Goal: Transaction & Acquisition: Purchase product/service

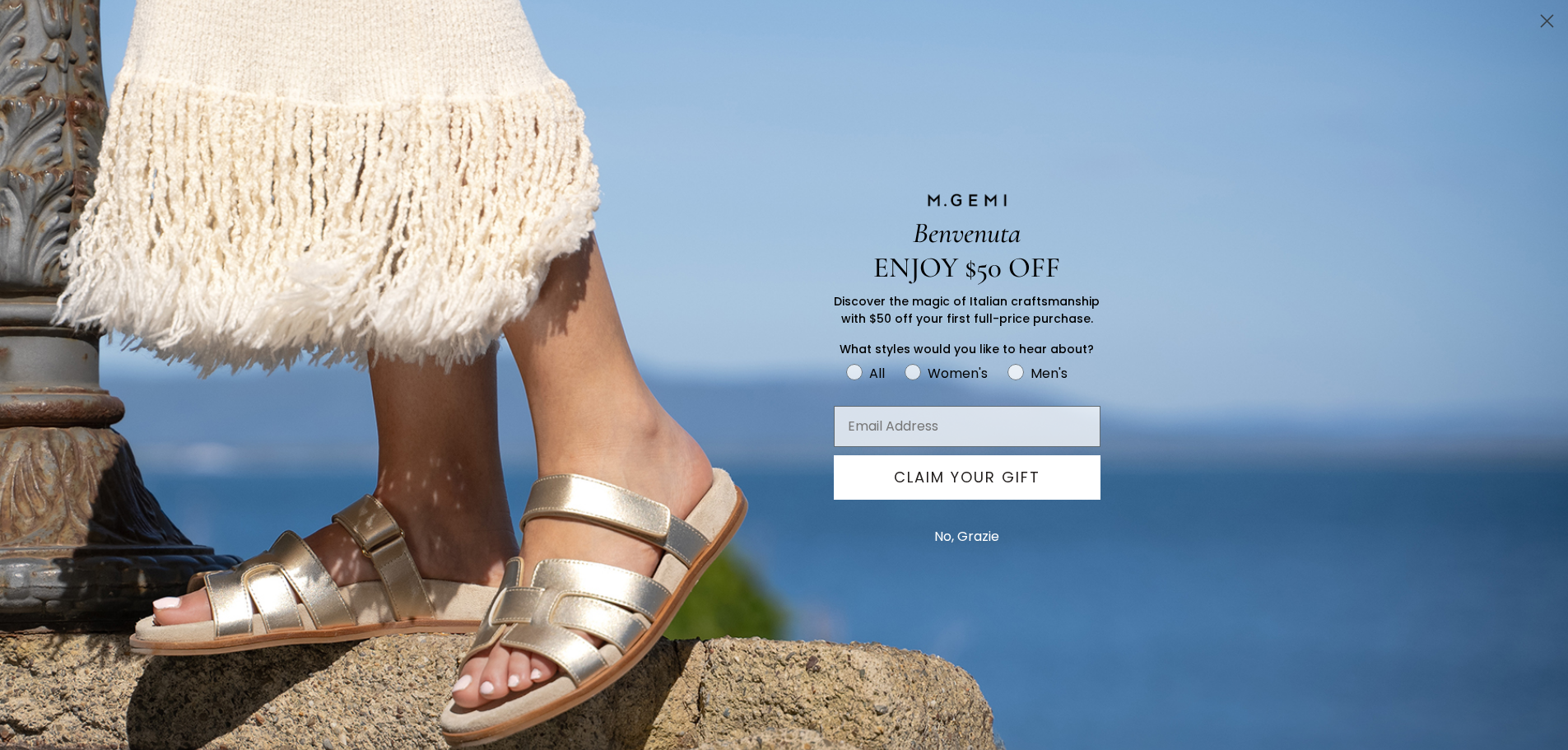
scroll to position [213, 0]
click at [988, 535] on button "No, Grazie" at bounding box center [966, 536] width 82 height 41
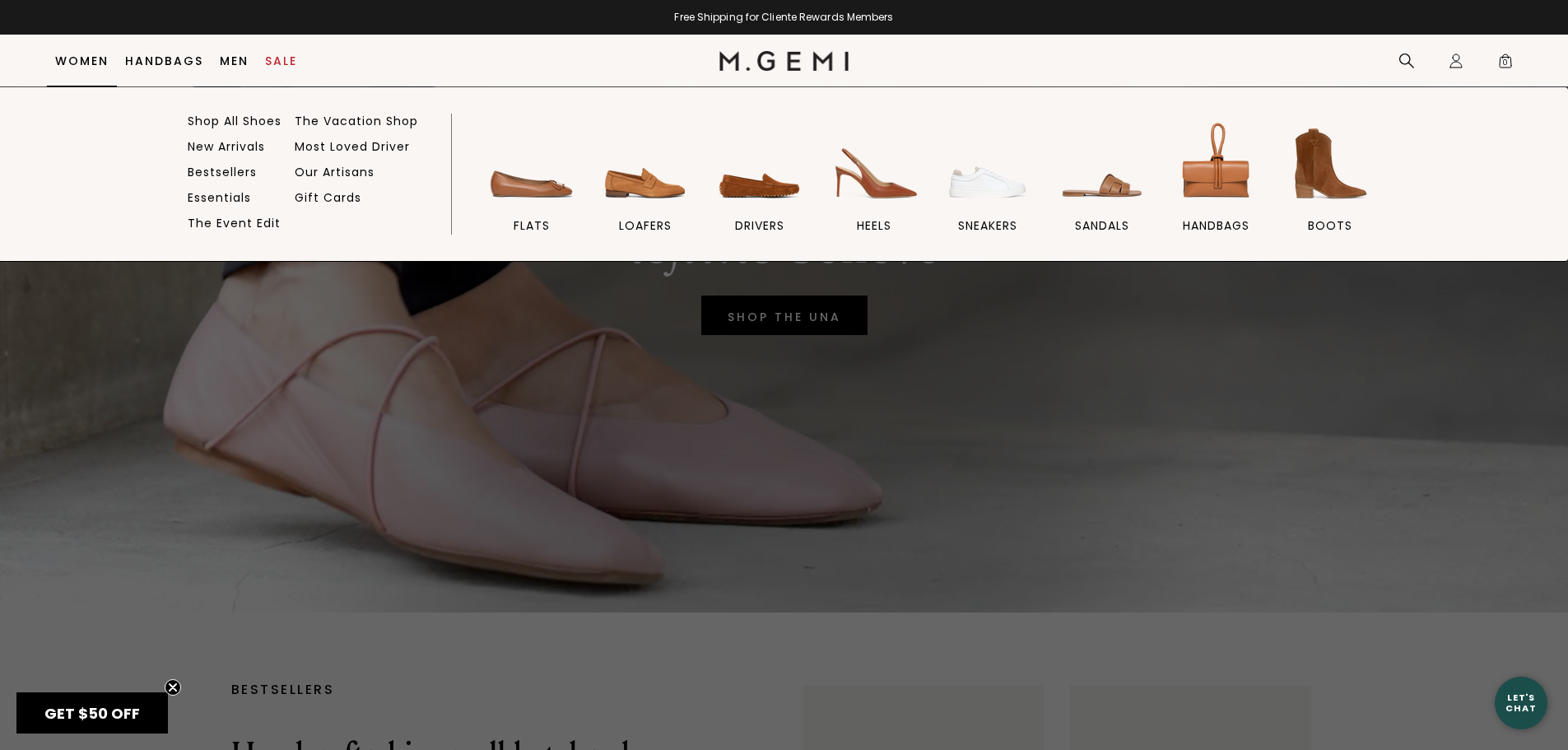
click at [97, 59] on link "Women" at bounding box center [82, 61] width 53 height 13
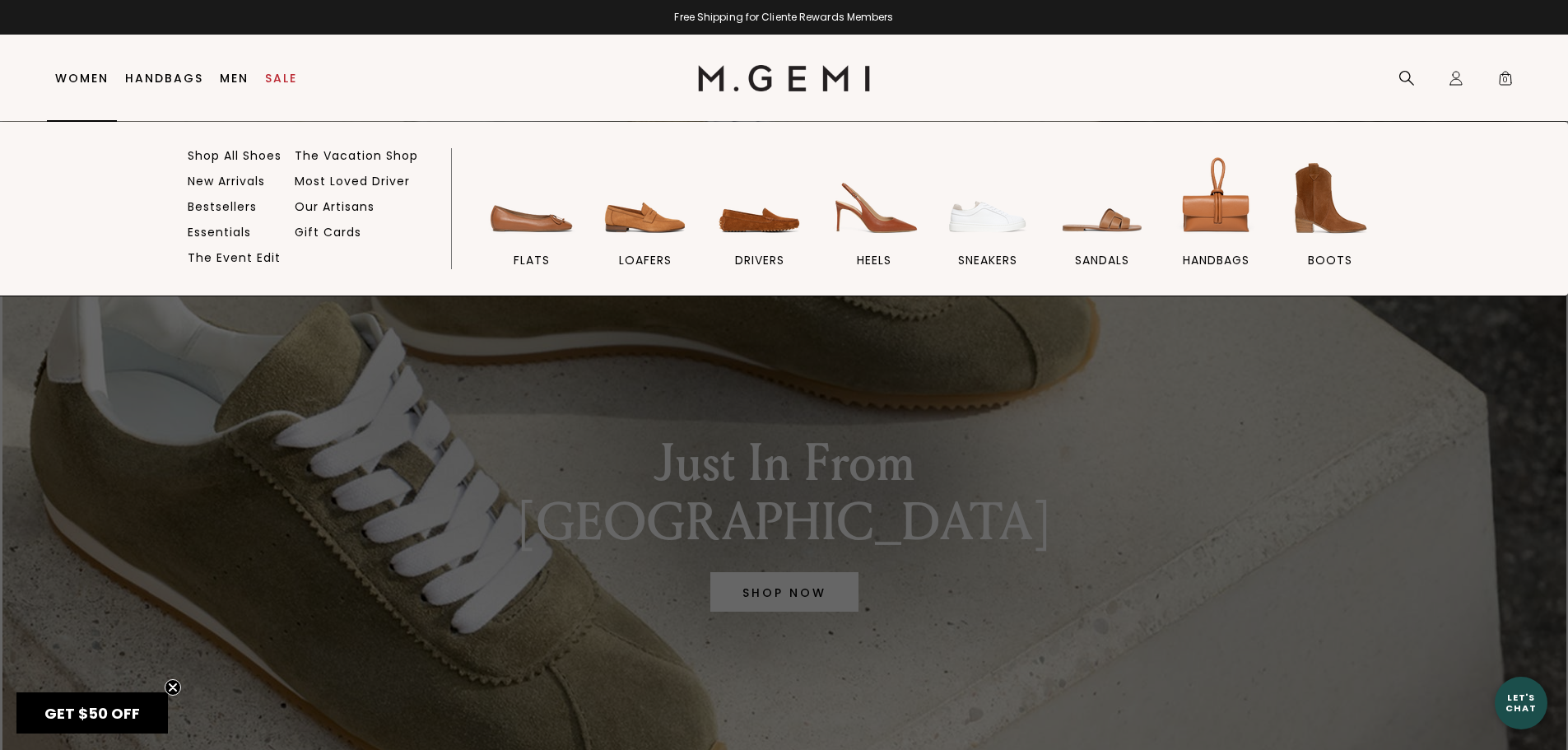
click at [78, 71] on link "Women" at bounding box center [82, 78] width 53 height 13
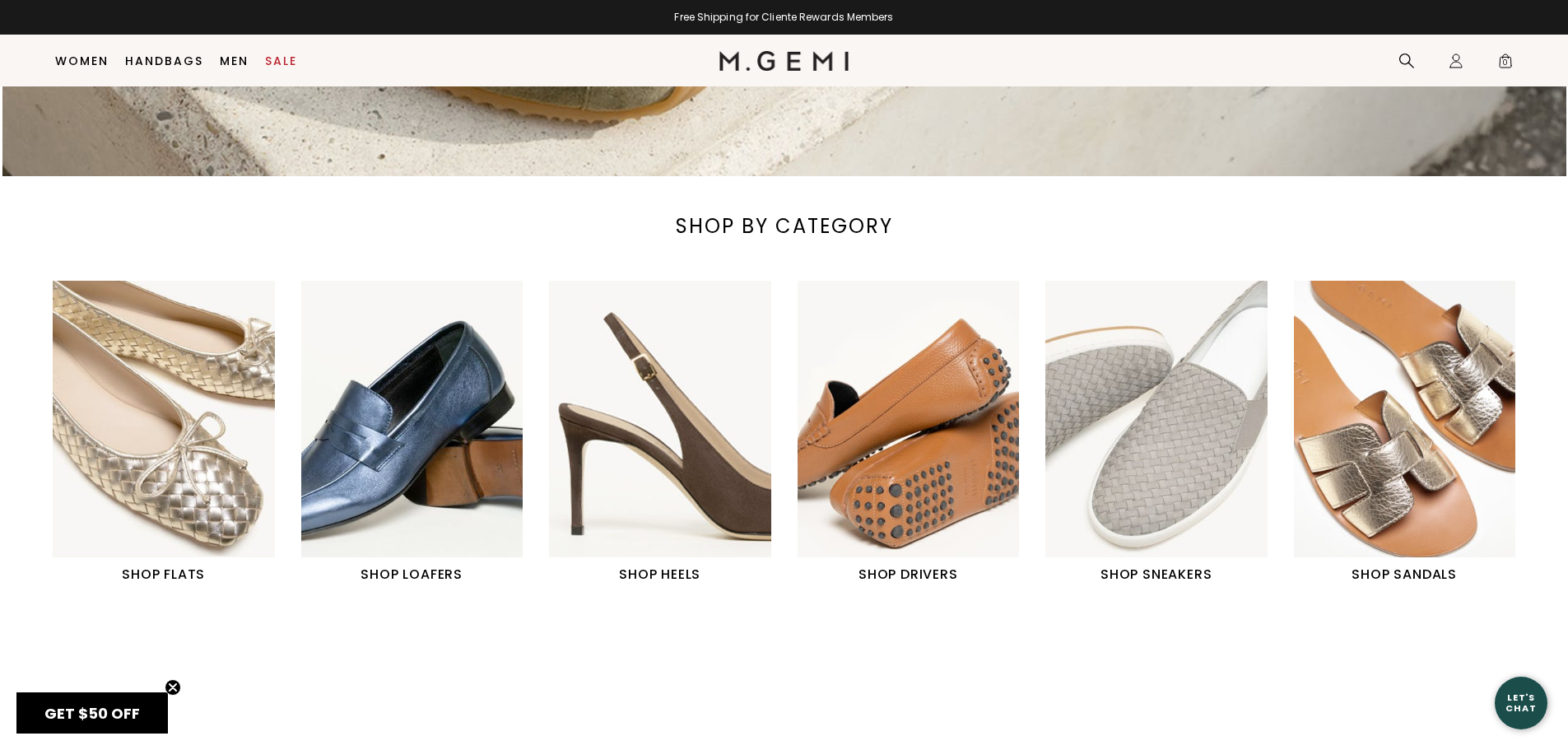
scroll to position [706, 0]
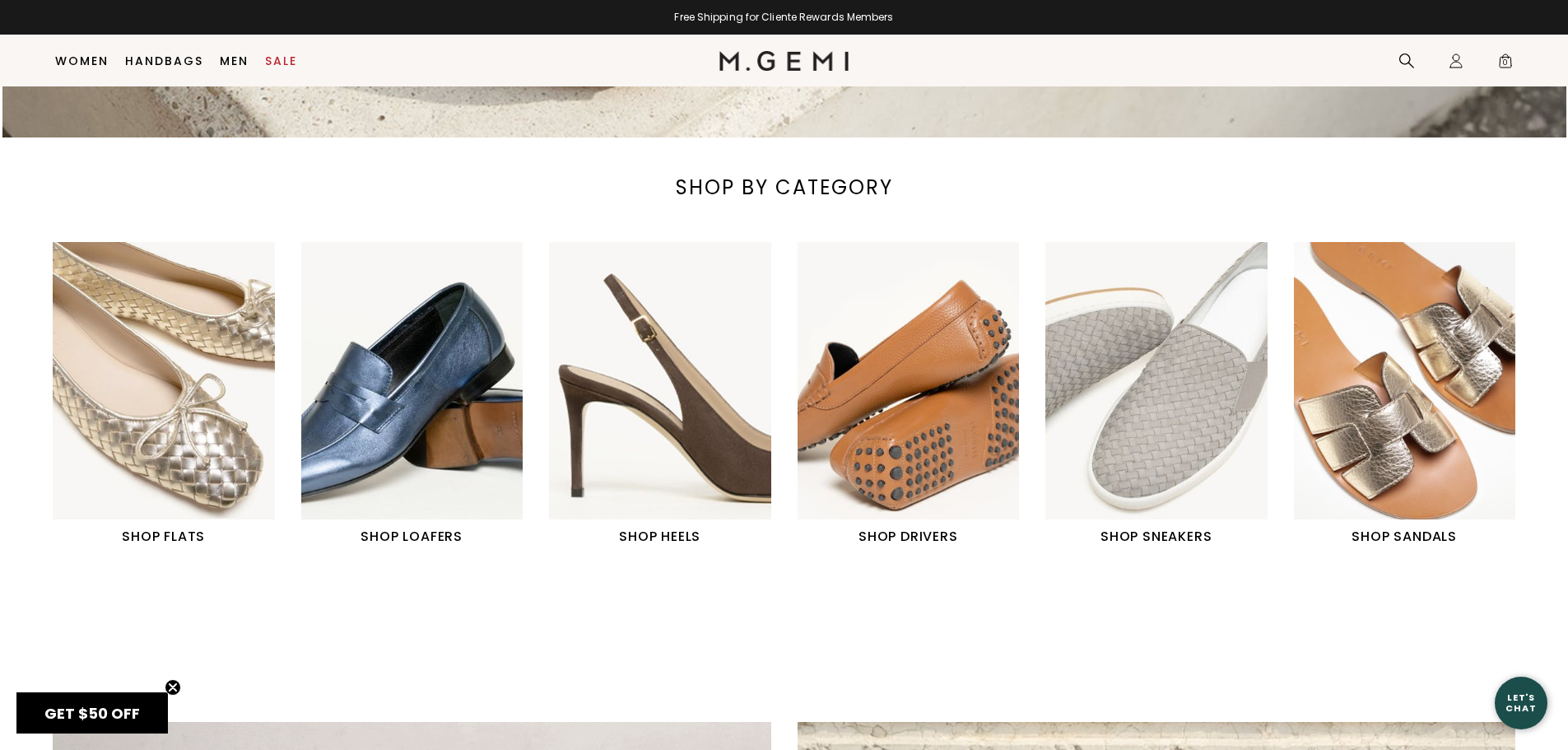
click at [180, 526] on link "SHOP FLATS" at bounding box center [163, 394] width 222 height 305
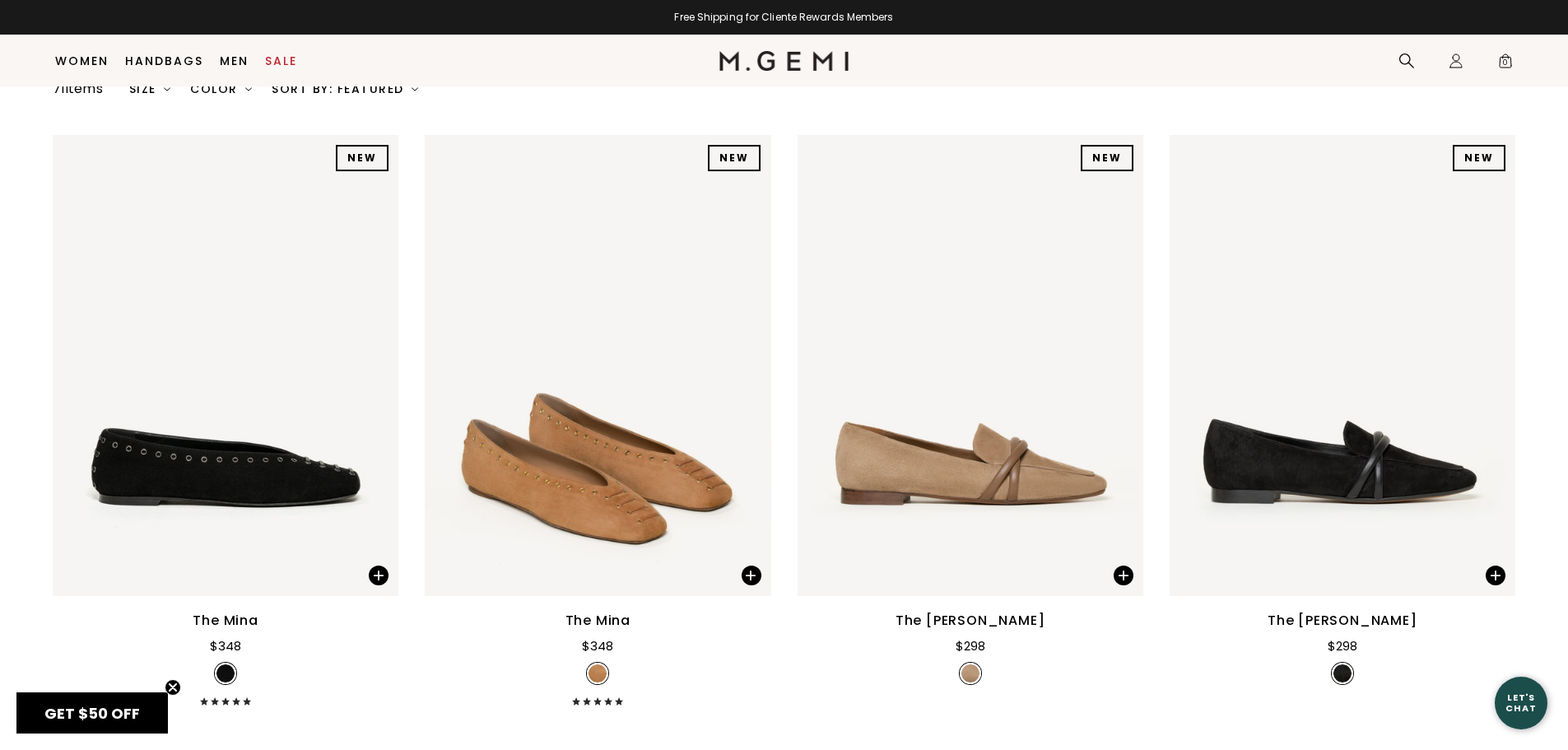
scroll to position [213, 0]
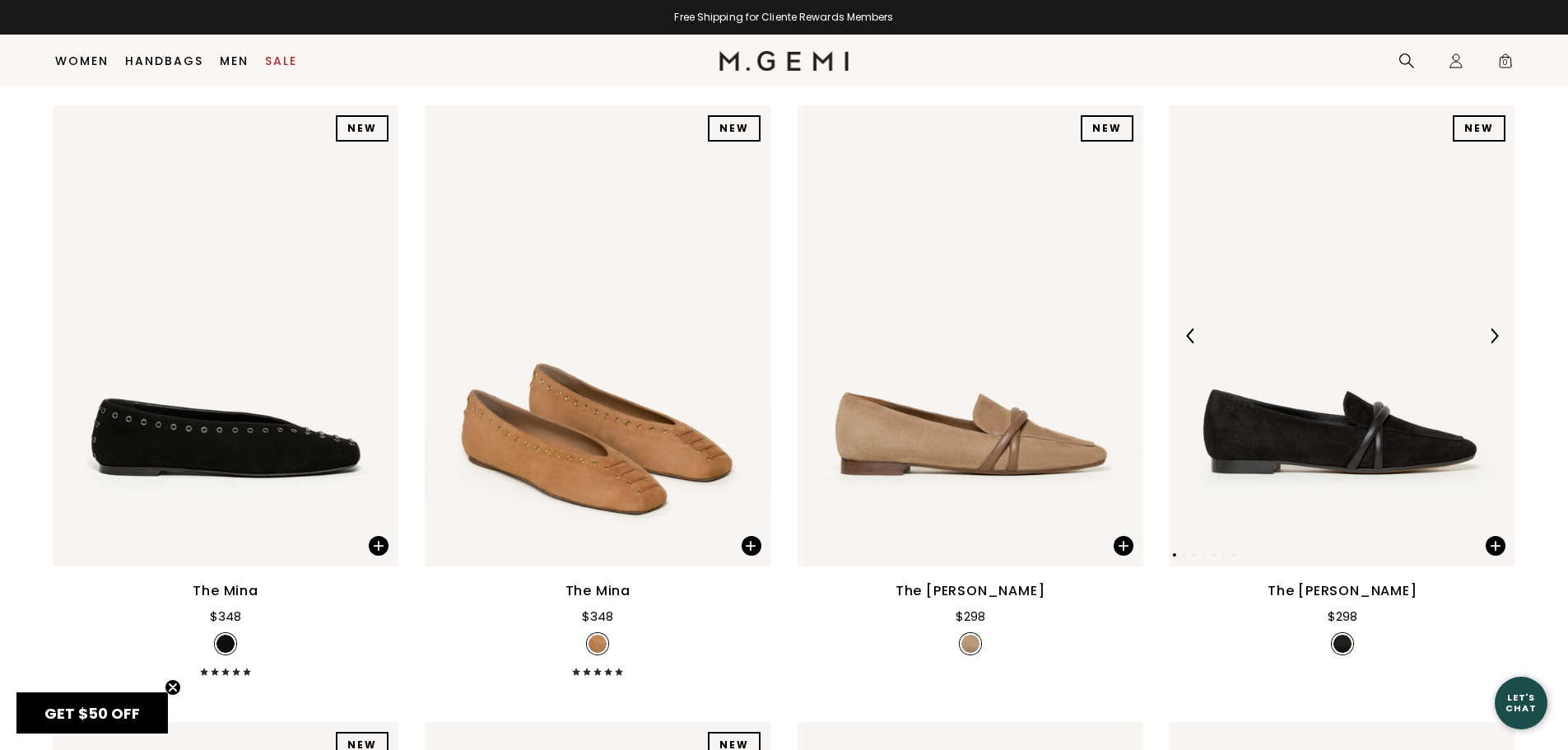
click at [1362, 444] on img at bounding box center [1342, 336] width 345 height 461
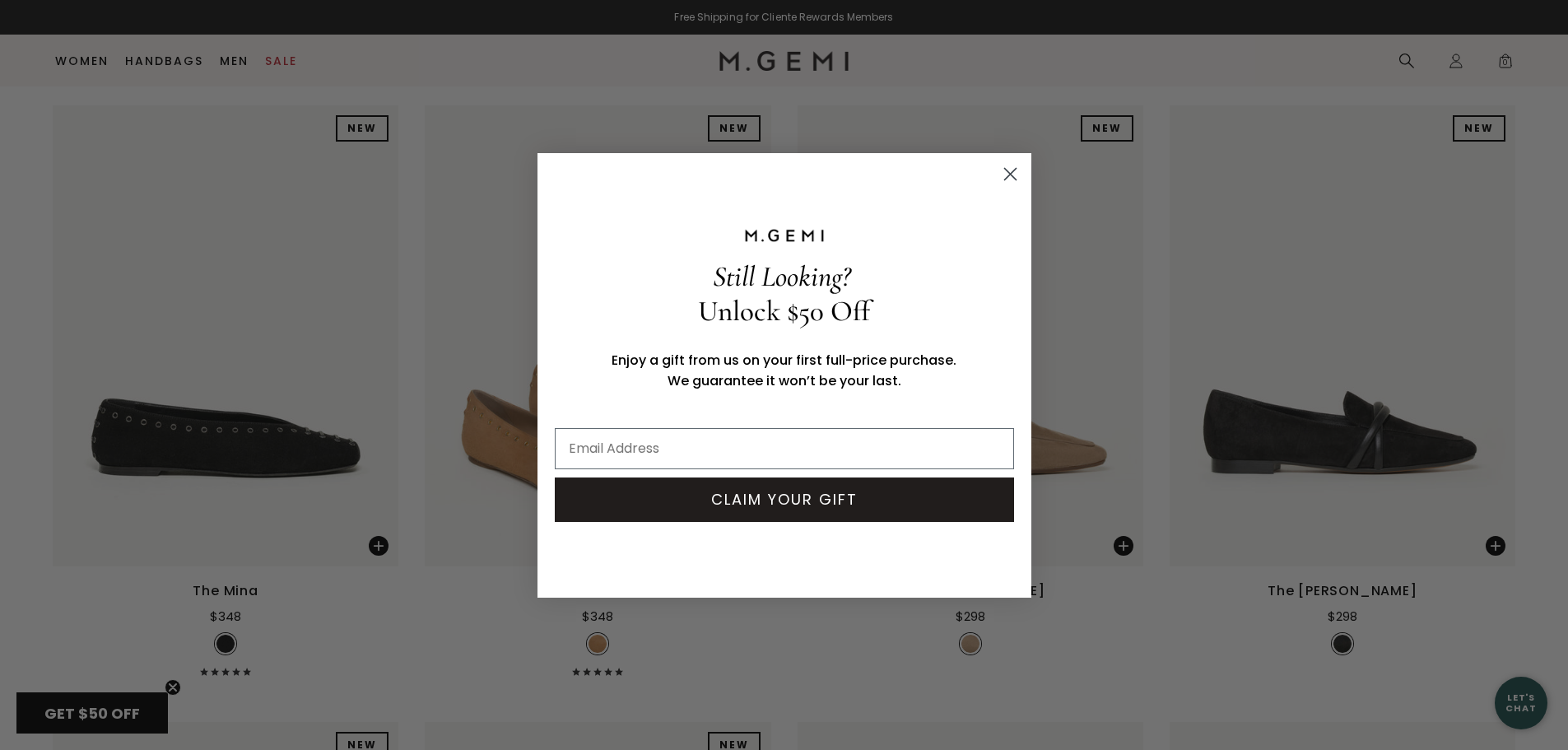
click at [1010, 175] on icon "Close dialog" at bounding box center [1010, 174] width 11 height 11
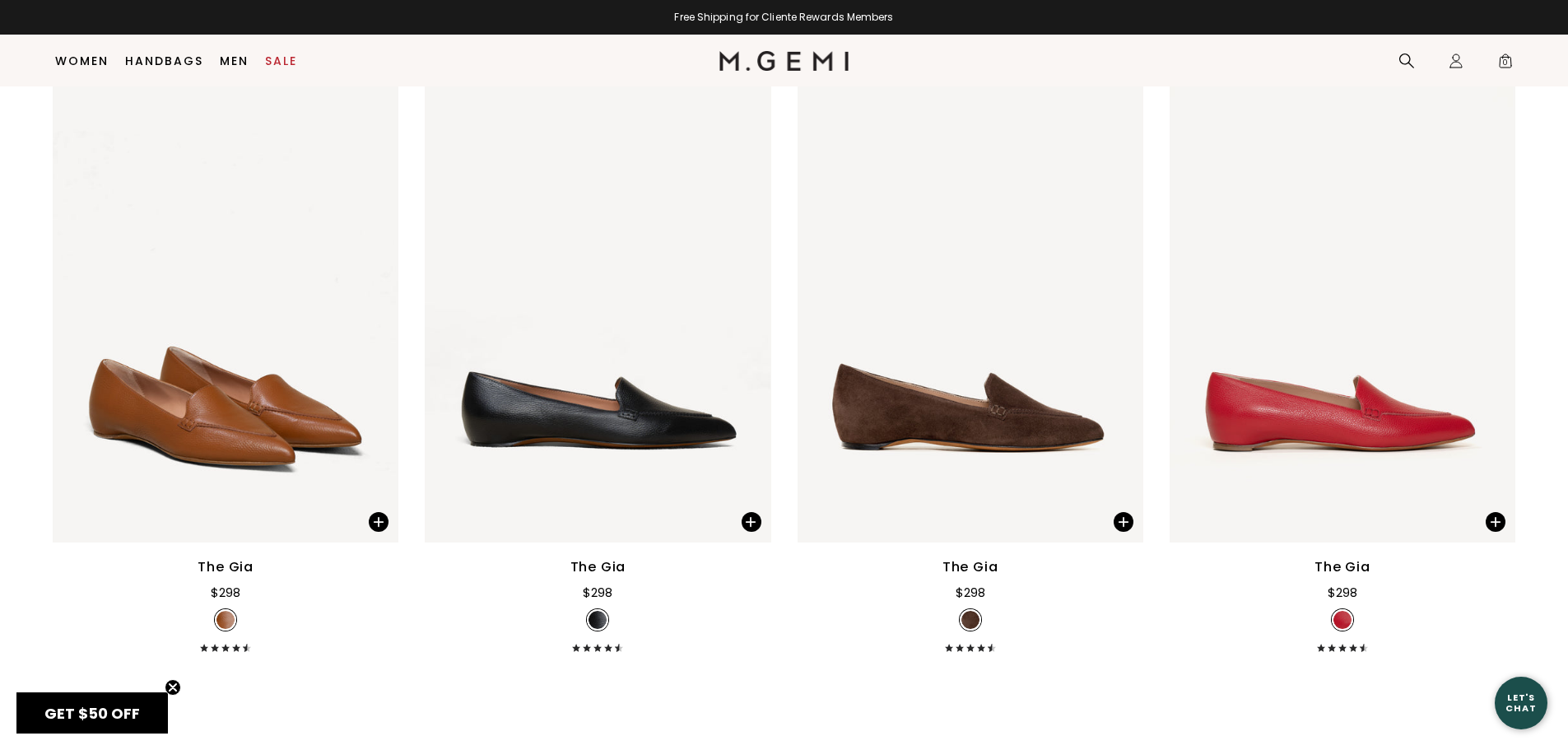
scroll to position [1529, 0]
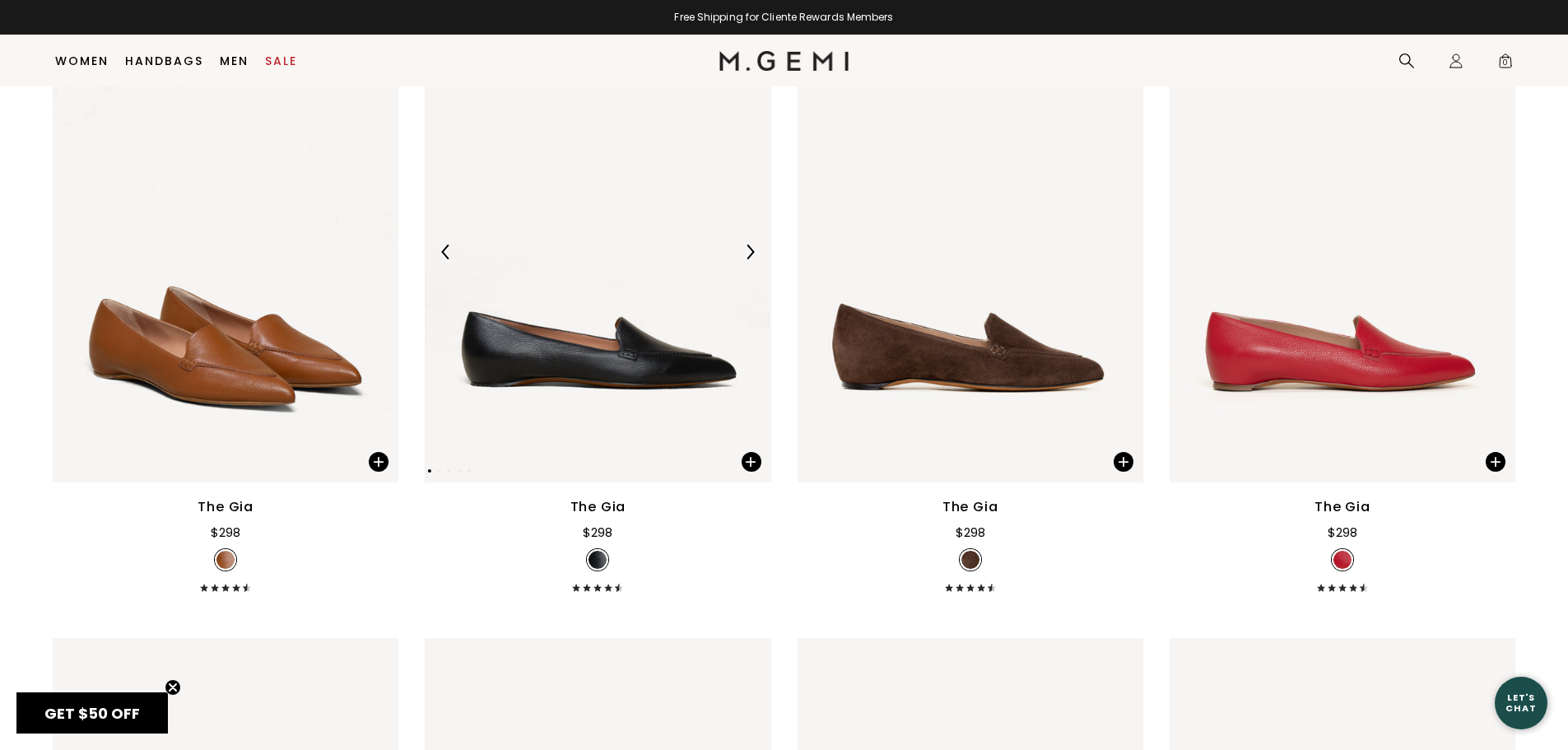
click at [585, 363] on img at bounding box center [597, 253] width 345 height 461
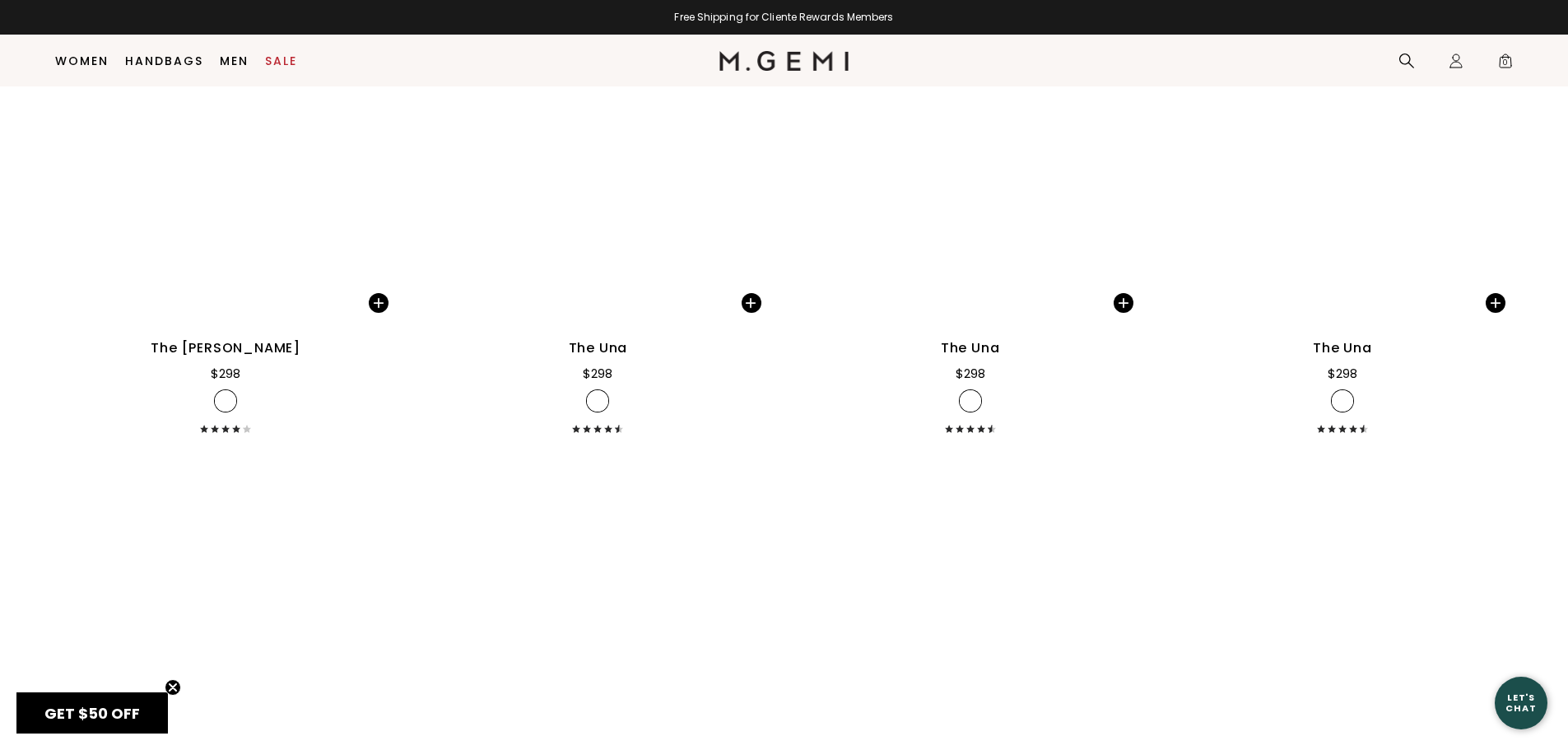
scroll to position [4164, 0]
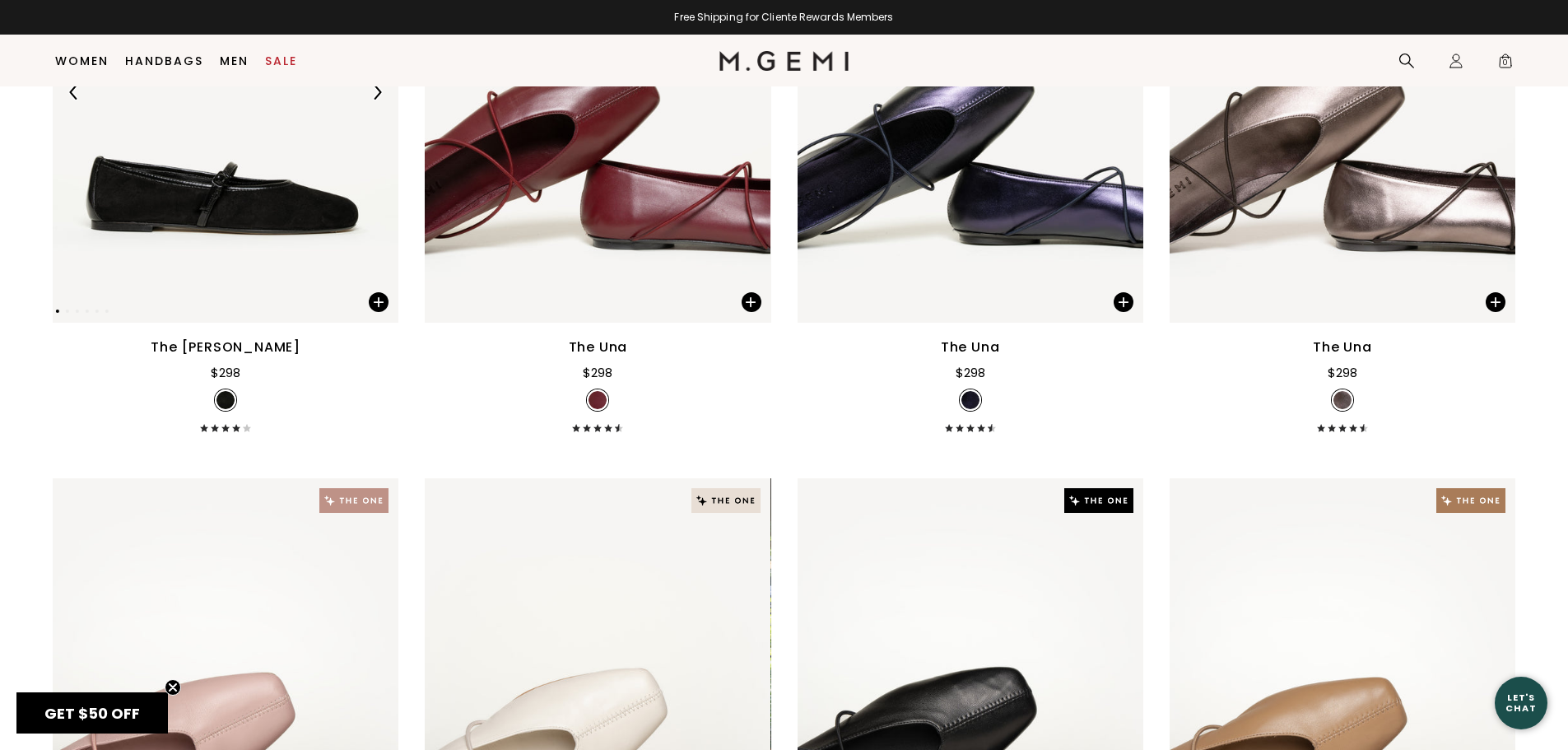
click at [274, 197] on img at bounding box center [225, 92] width 345 height 461
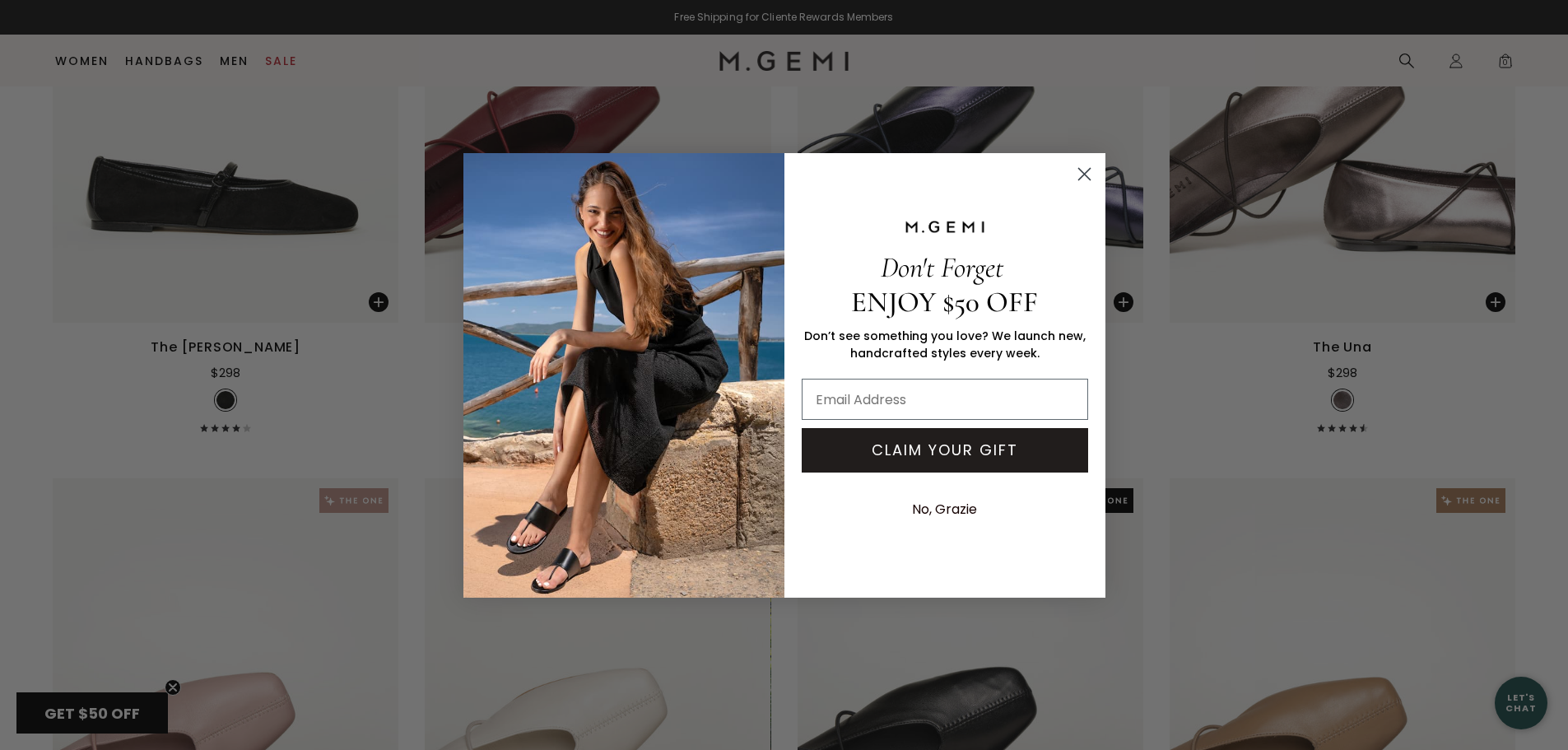
click at [1089, 174] on circle "Close dialog" at bounding box center [1083, 173] width 28 height 28
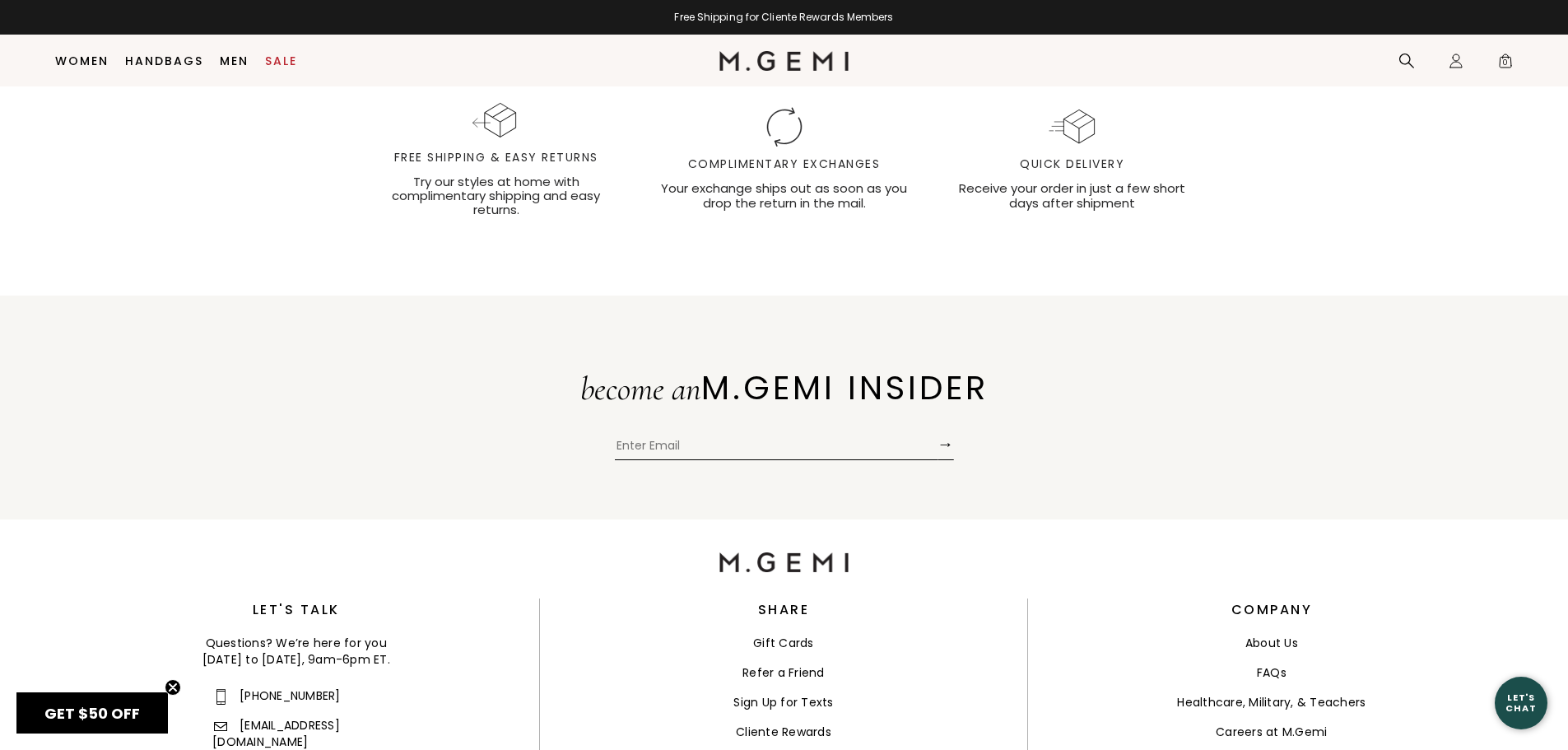
scroll to position [11709, 0]
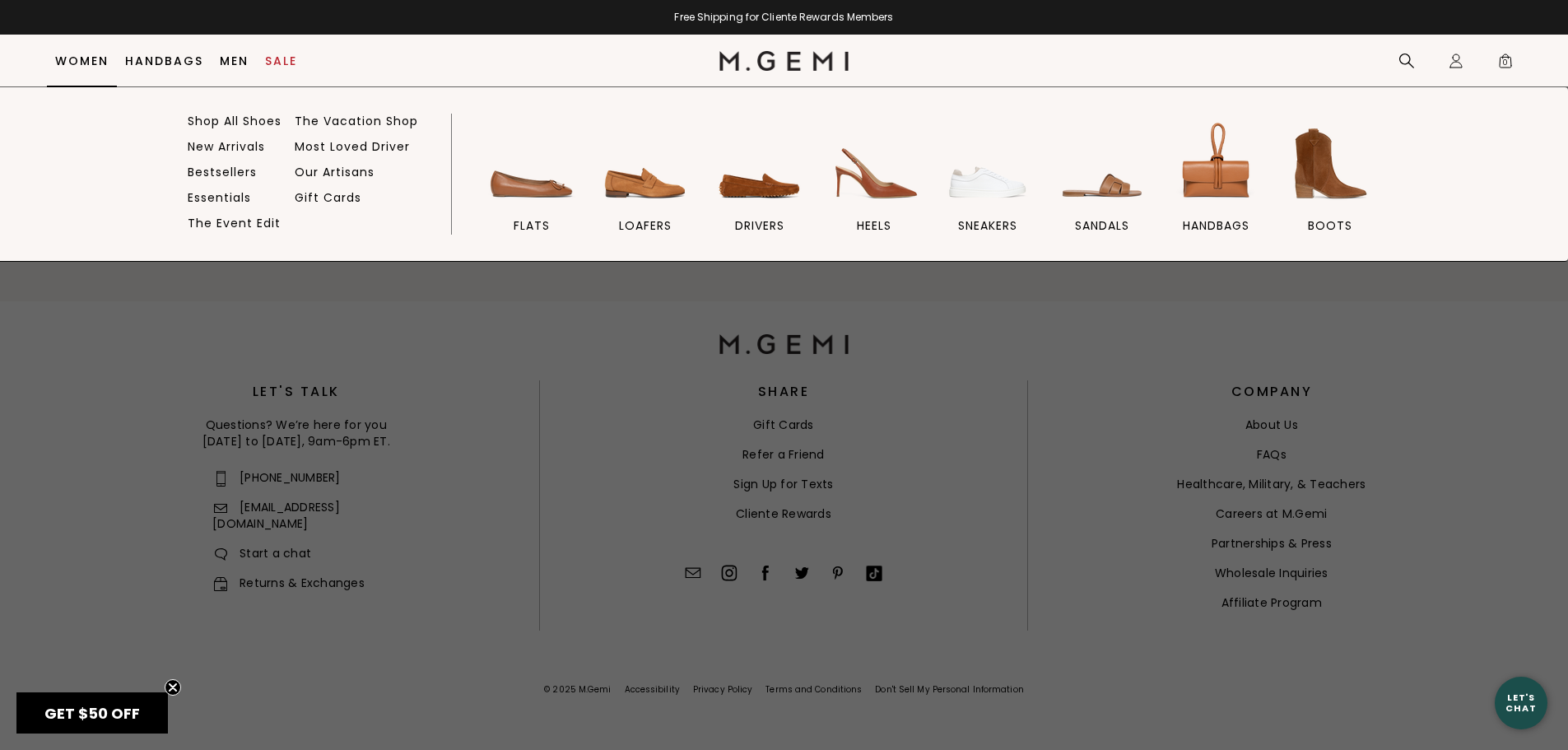
click at [92, 61] on link "Women" at bounding box center [82, 61] width 53 height 13
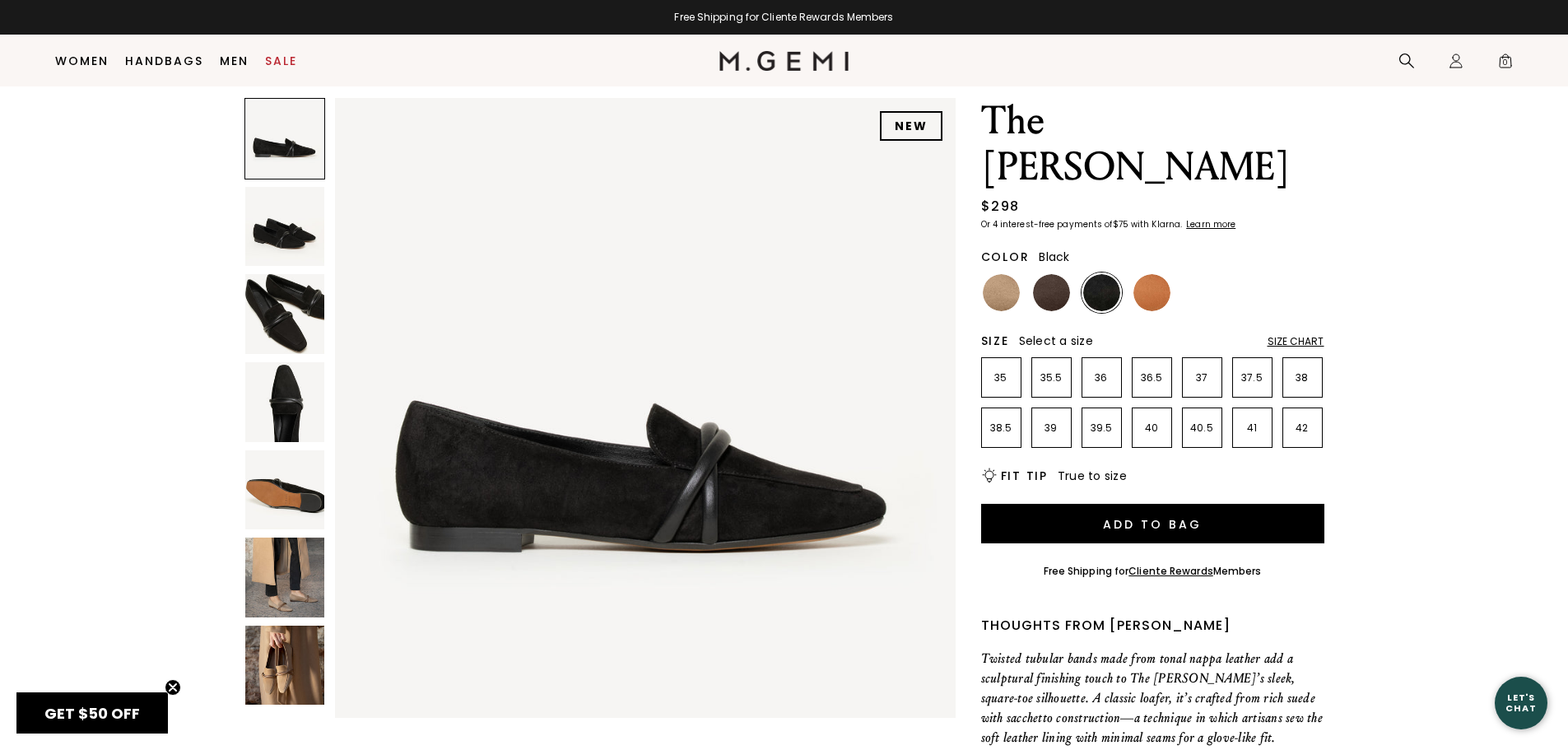
scroll to position [130, 0]
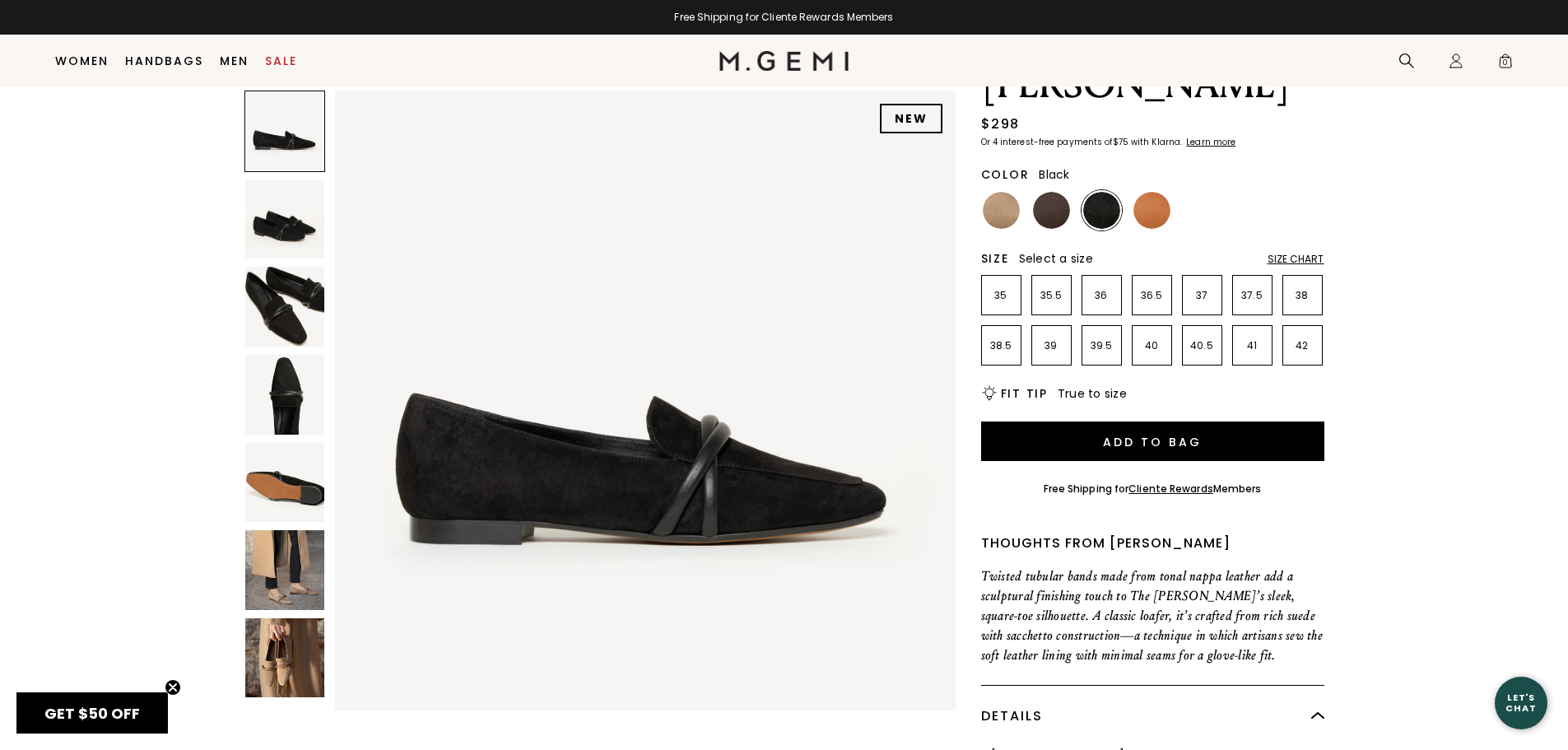
click at [291, 220] on img at bounding box center [285, 219] width 80 height 80
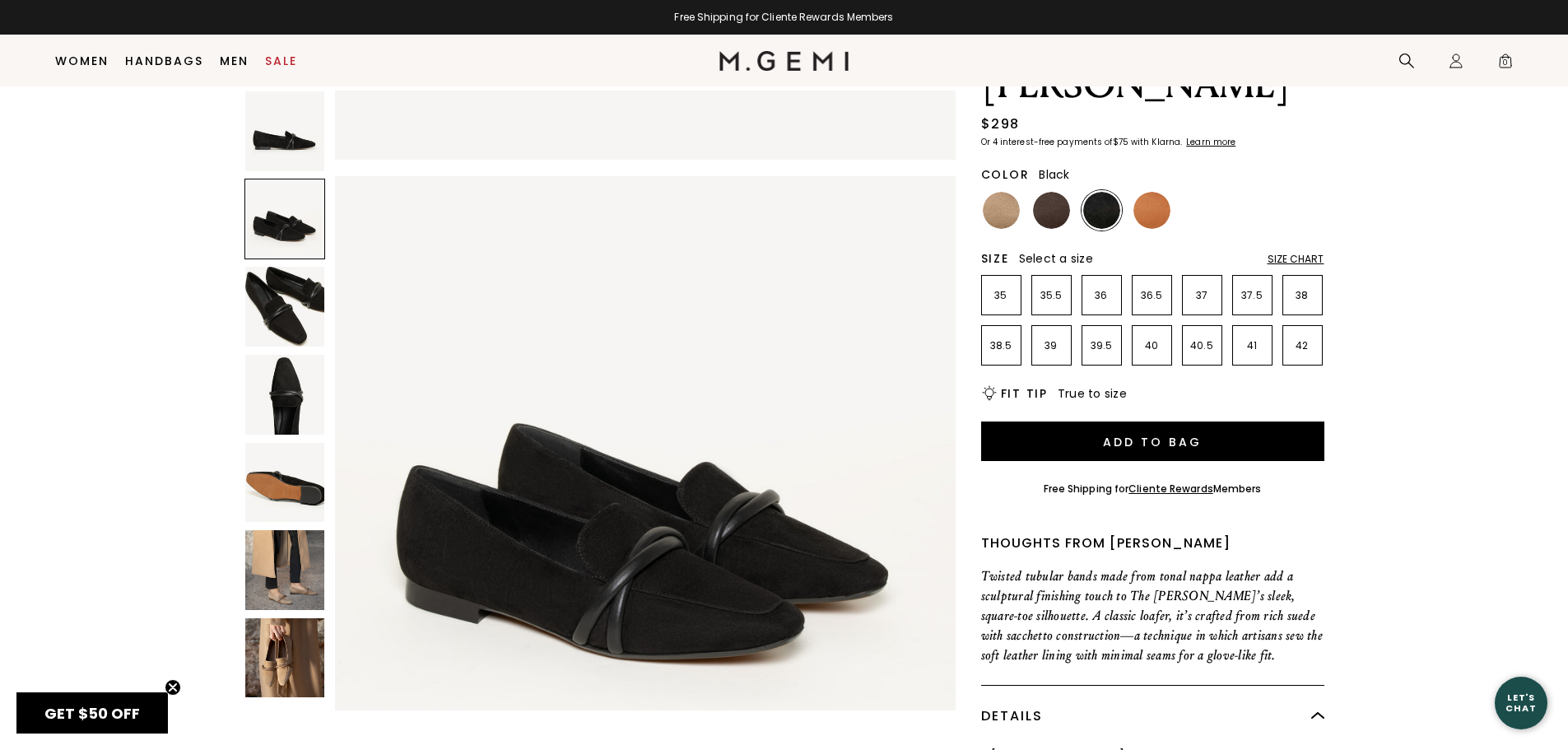
scroll to position [624, 0]
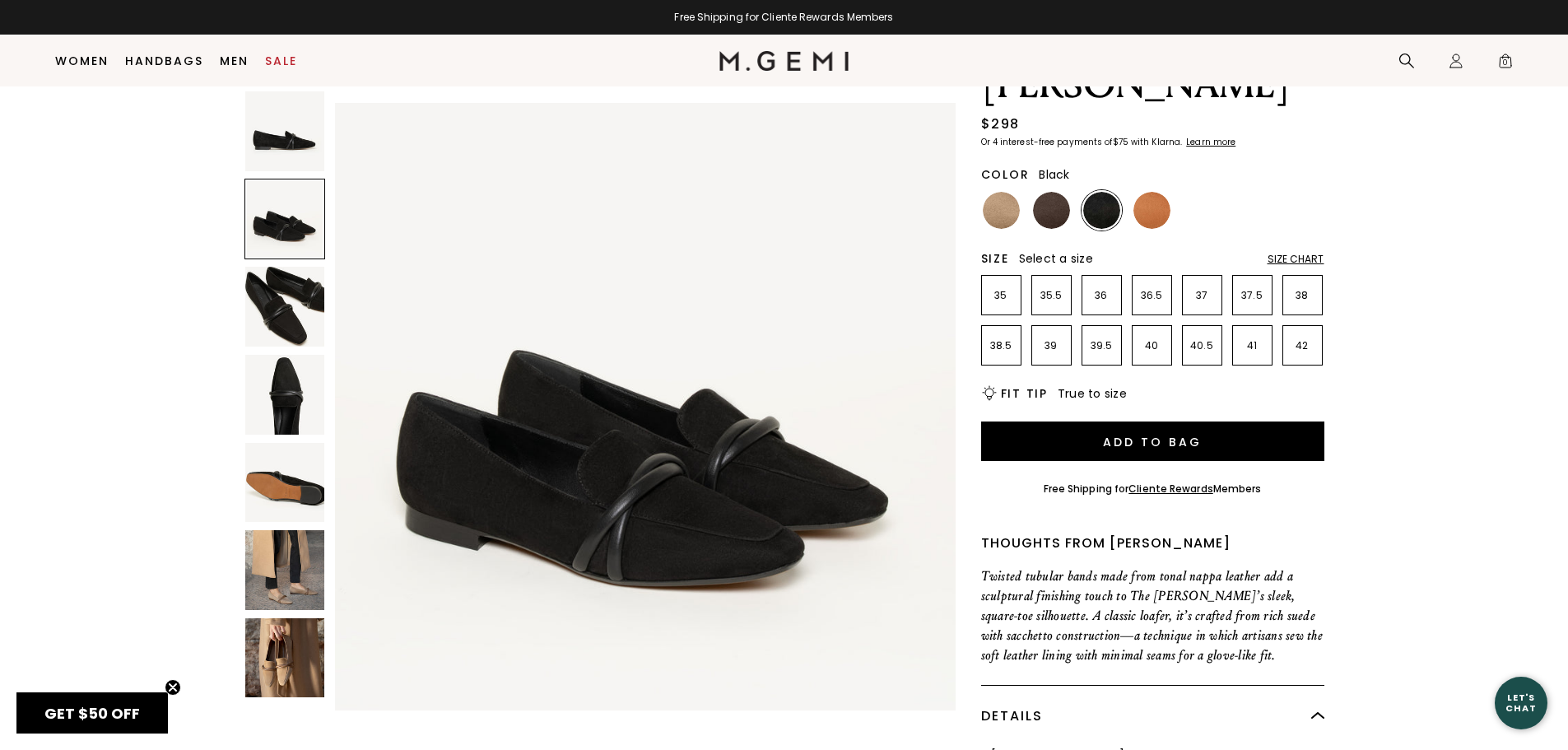
click at [280, 282] on img at bounding box center [285, 307] width 80 height 80
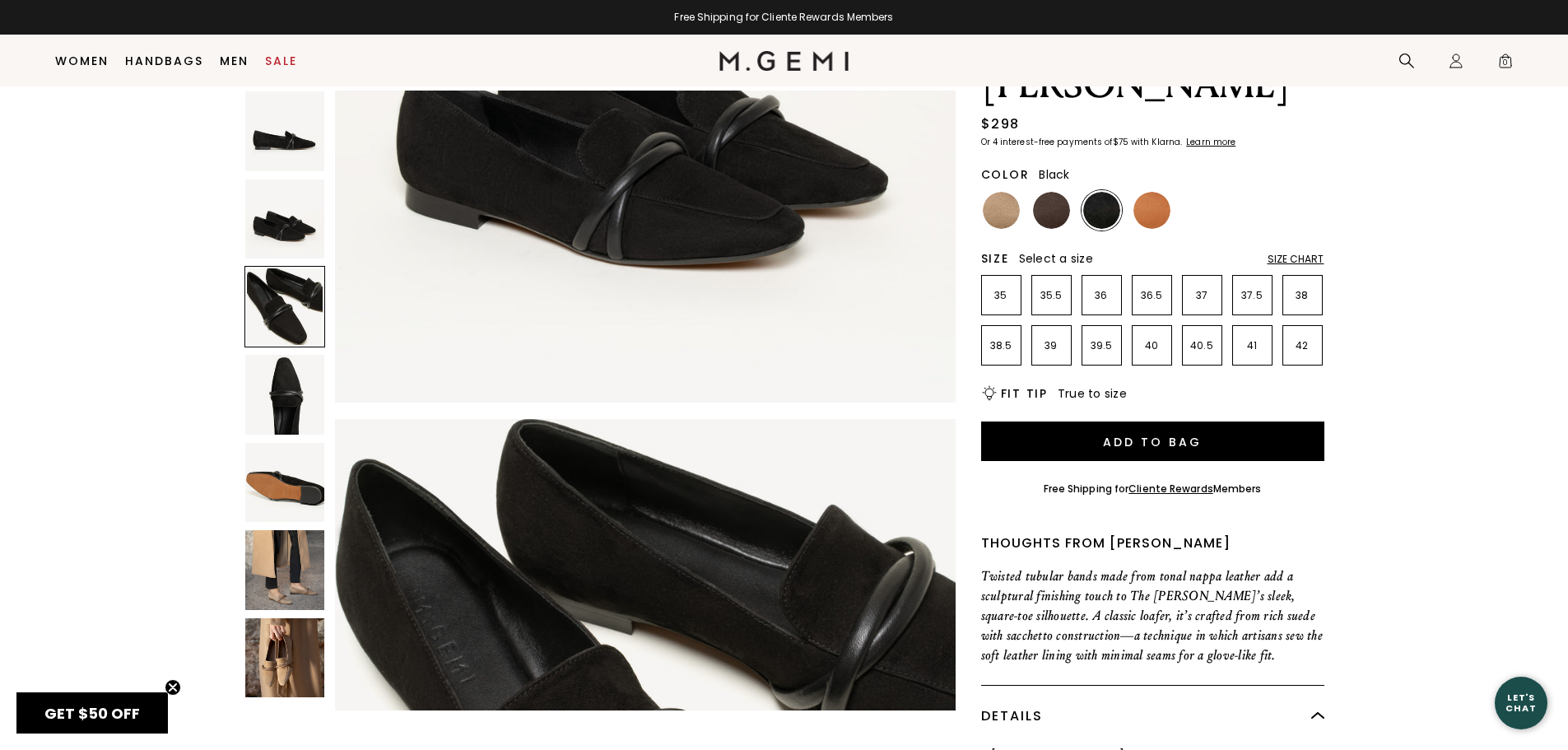
scroll to position [1248, 0]
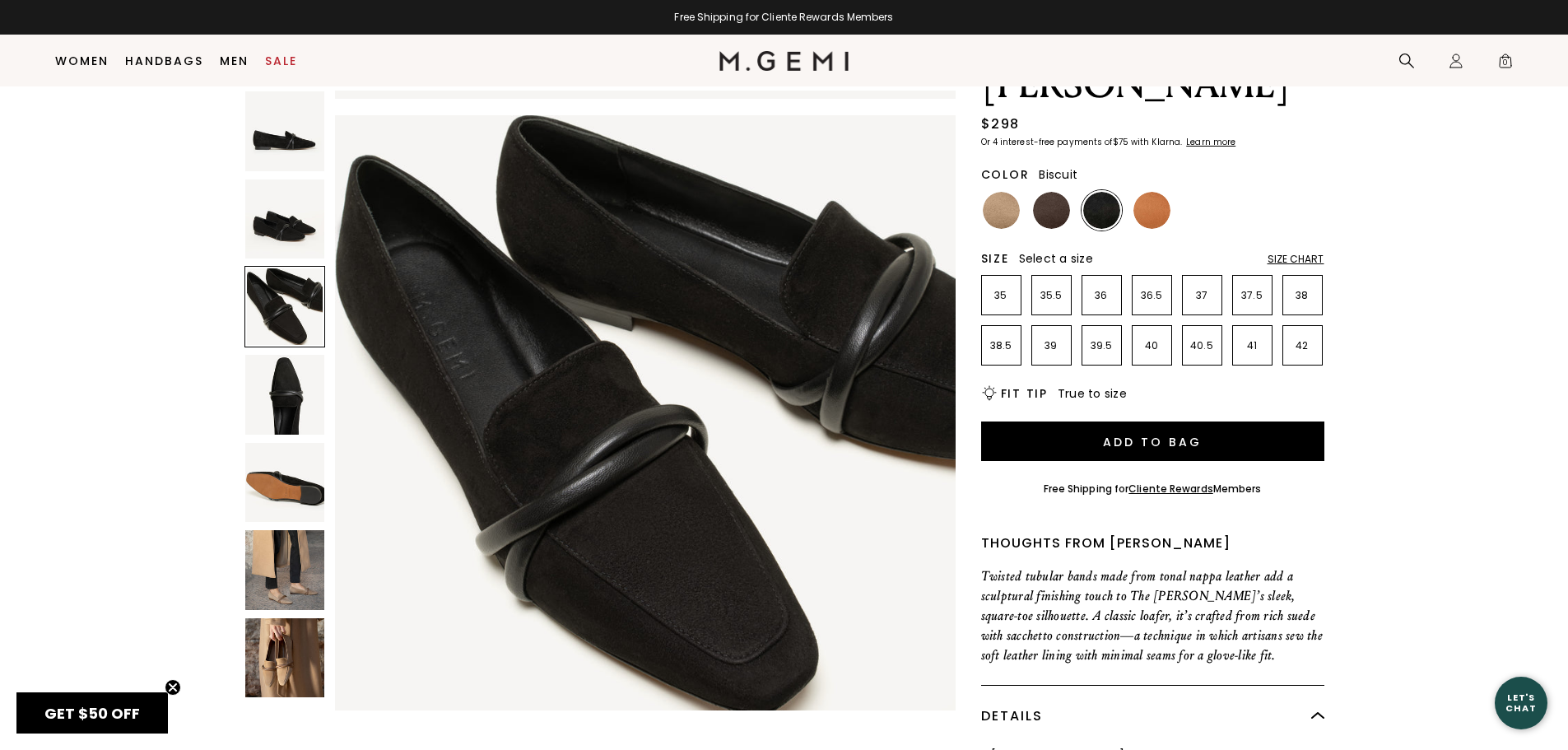
click at [1004, 192] on img at bounding box center [1000, 210] width 37 height 37
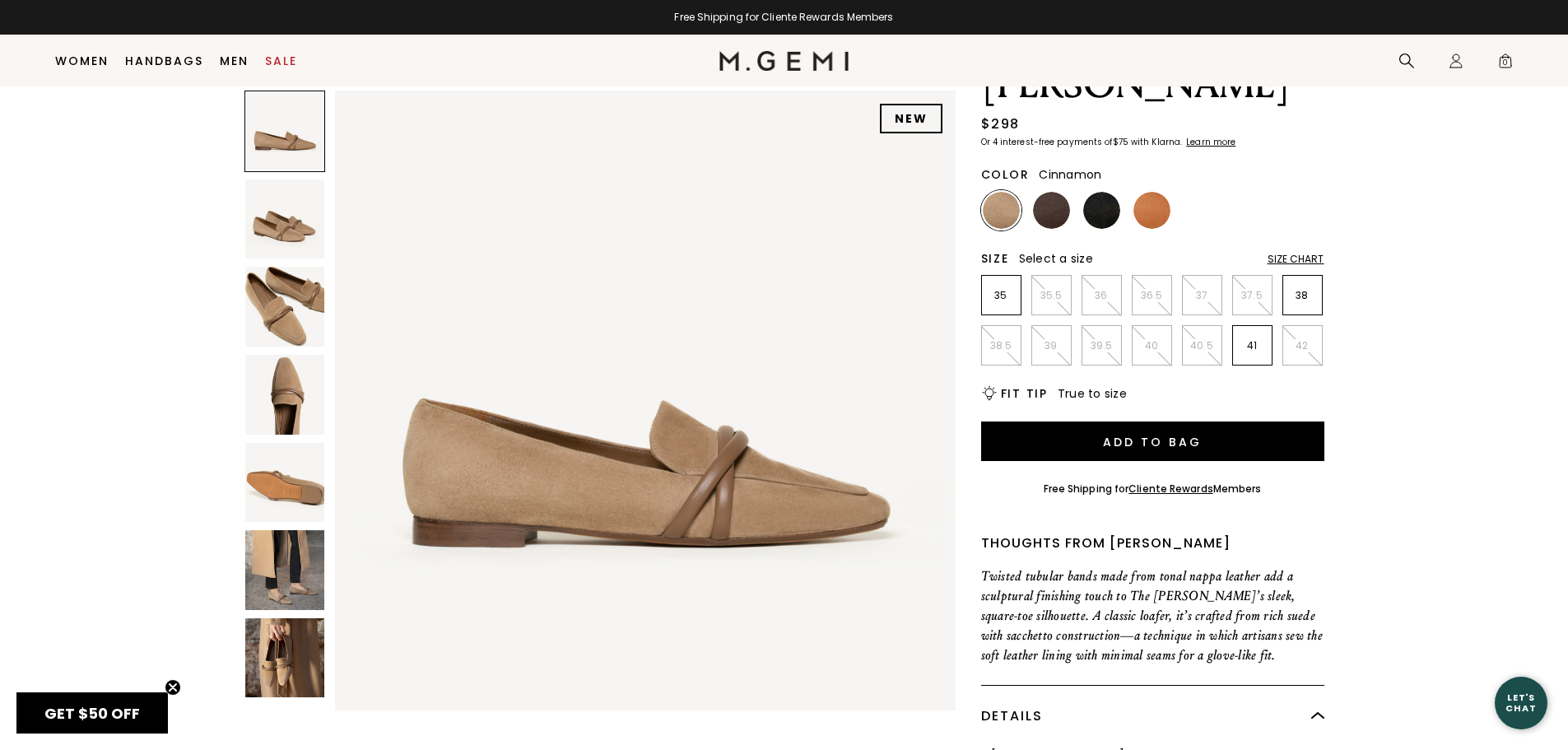
click at [1164, 192] on img at bounding box center [1151, 210] width 37 height 37
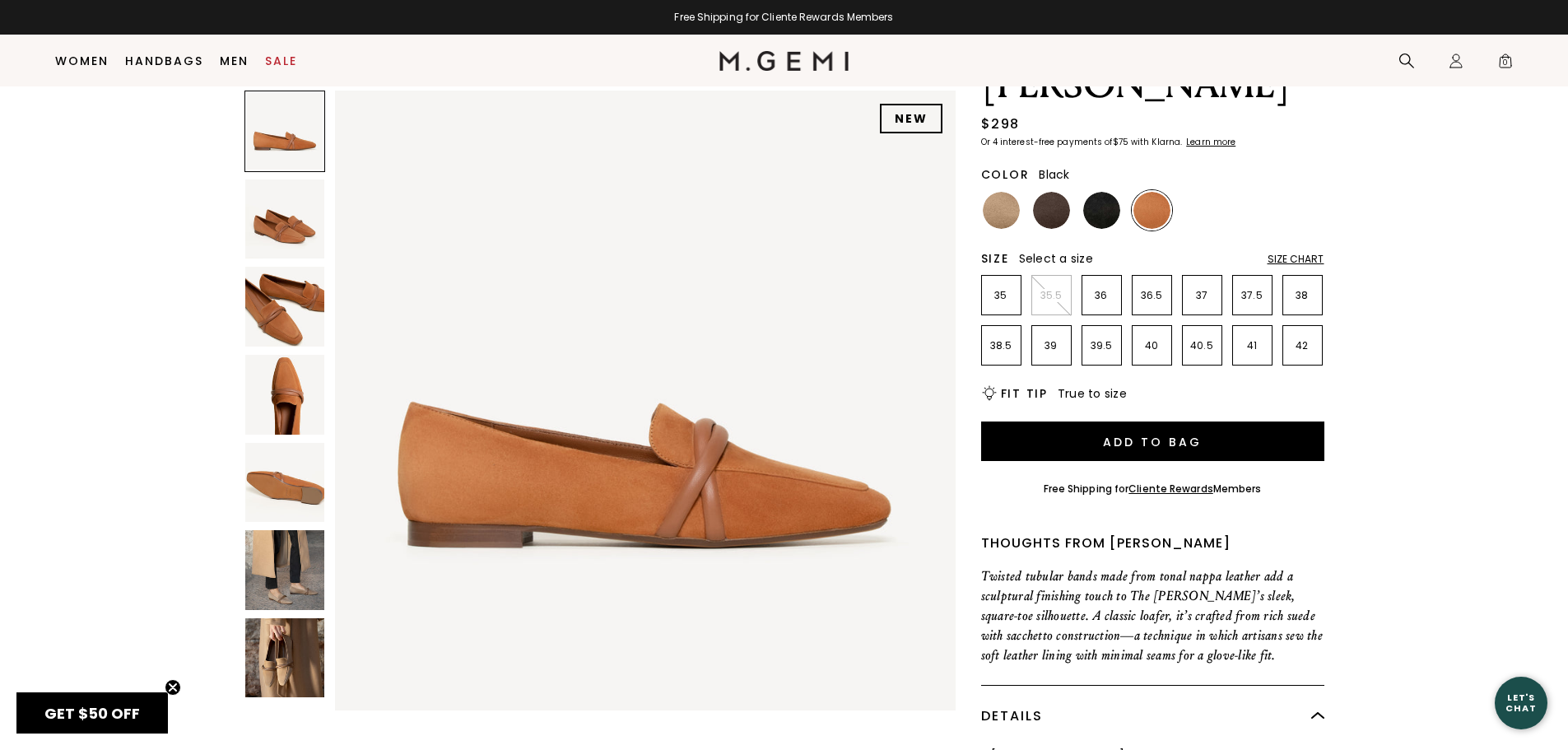
click at [1105, 192] on img at bounding box center [1101, 210] width 37 height 37
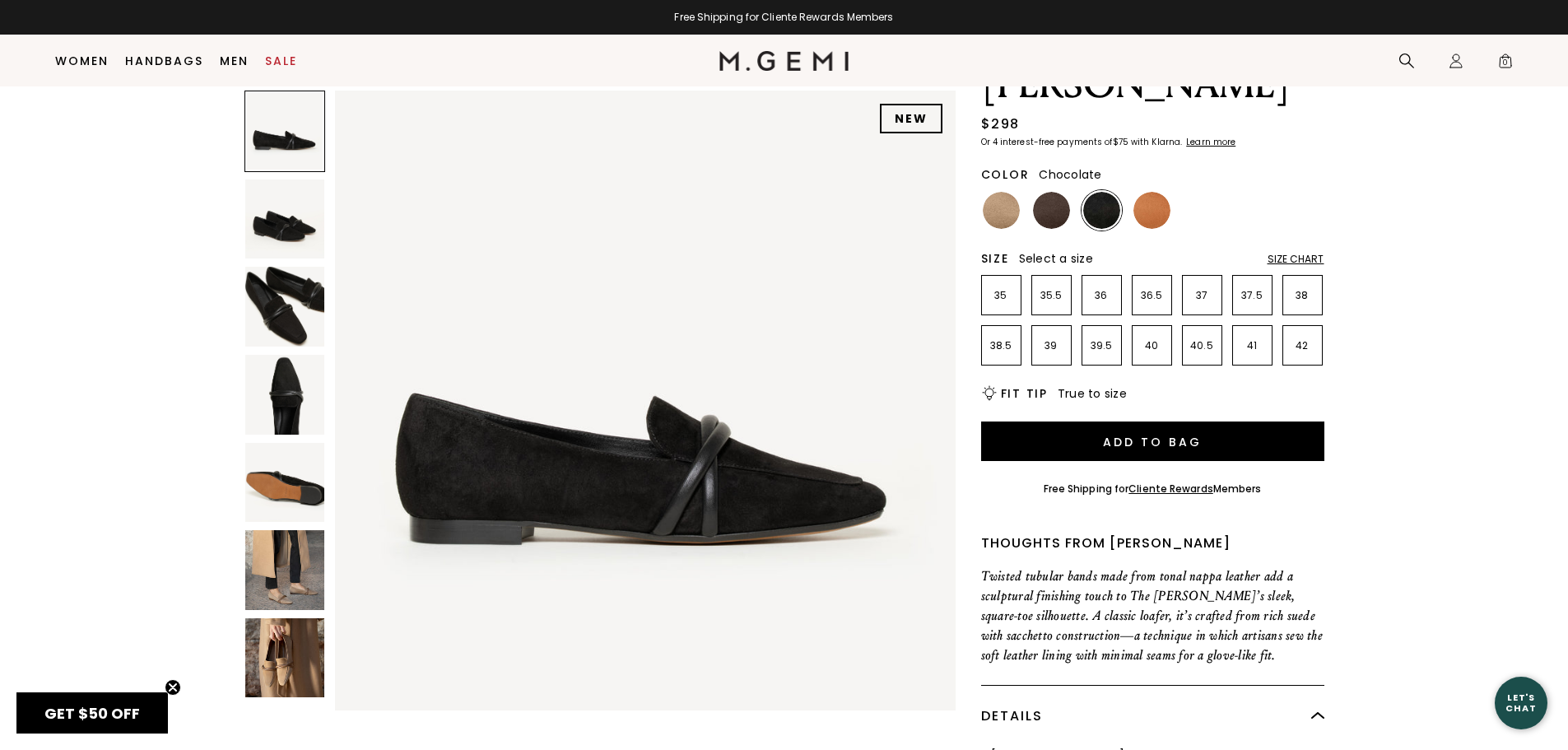
click at [1048, 192] on img at bounding box center [1051, 210] width 37 height 37
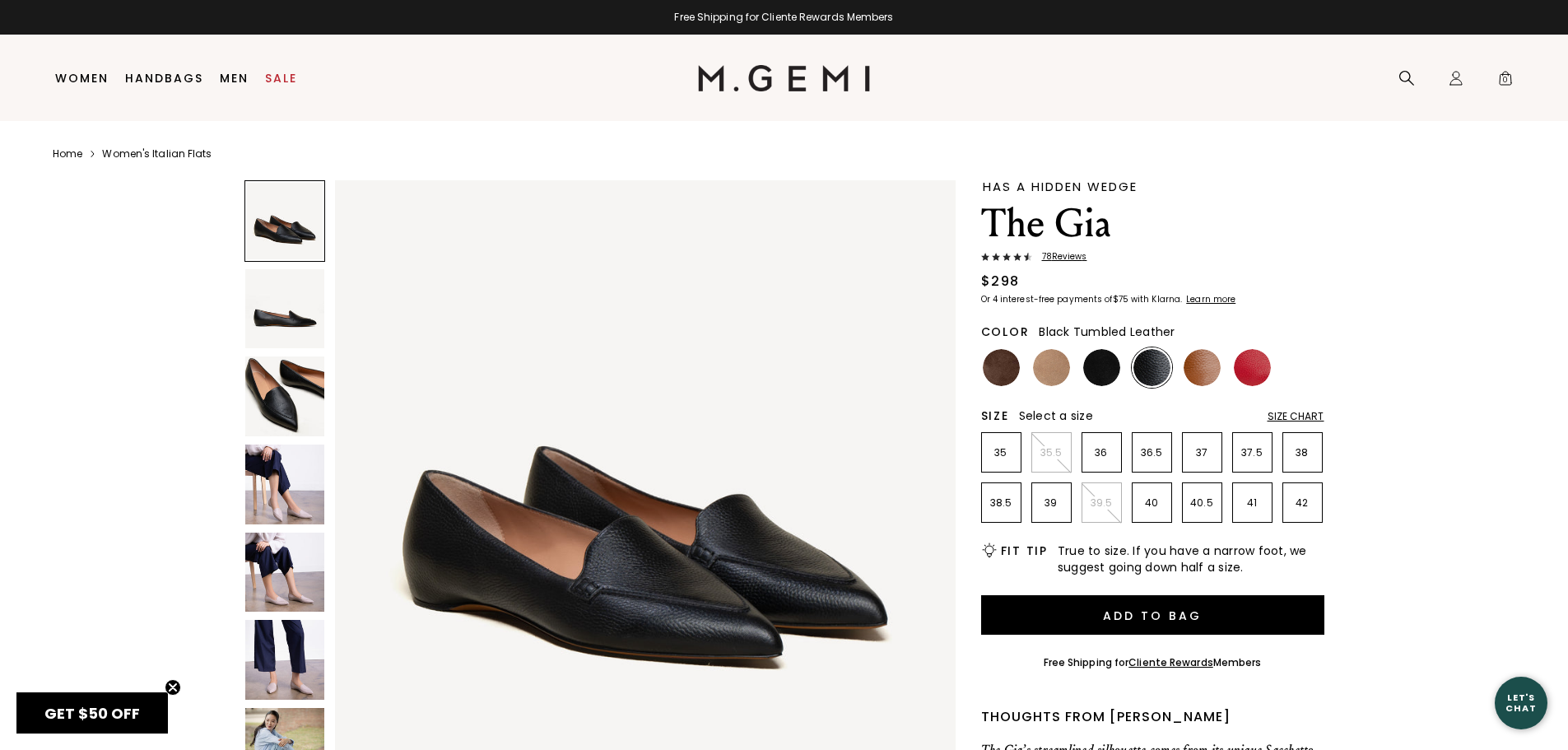
click at [290, 478] on img at bounding box center [285, 484] width 80 height 80
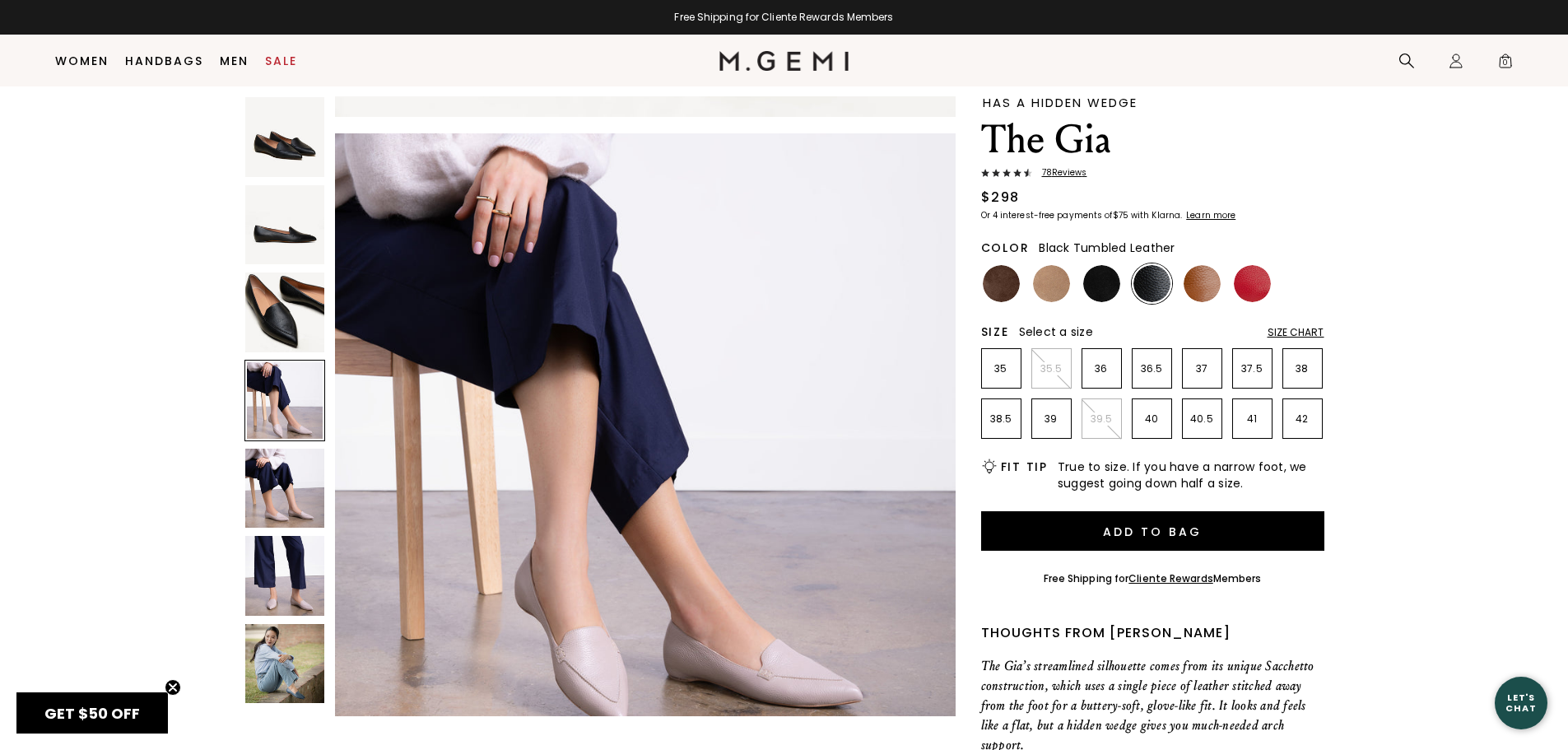
scroll to position [47, 0]
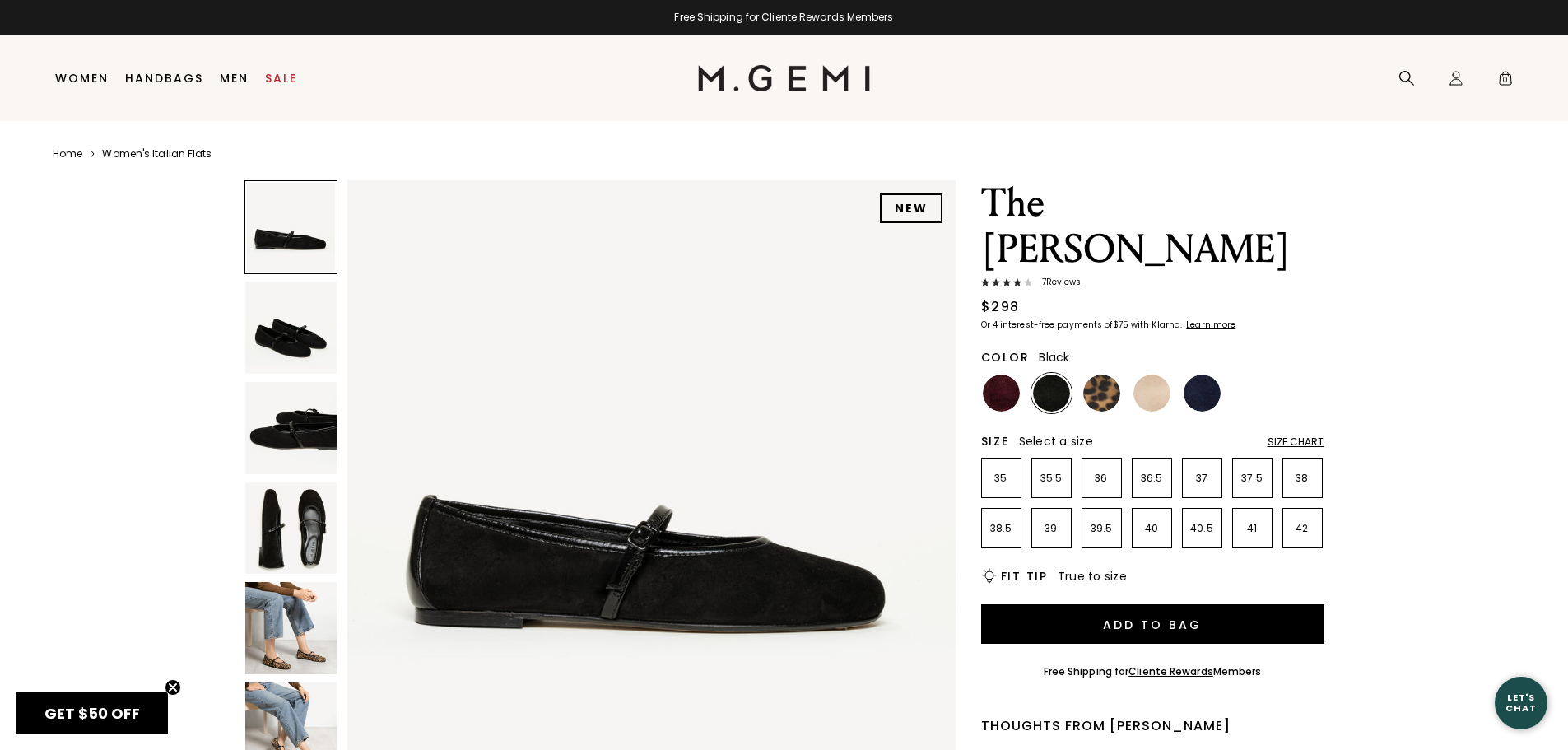
click at [290, 332] on img at bounding box center [290, 328] width 92 height 92
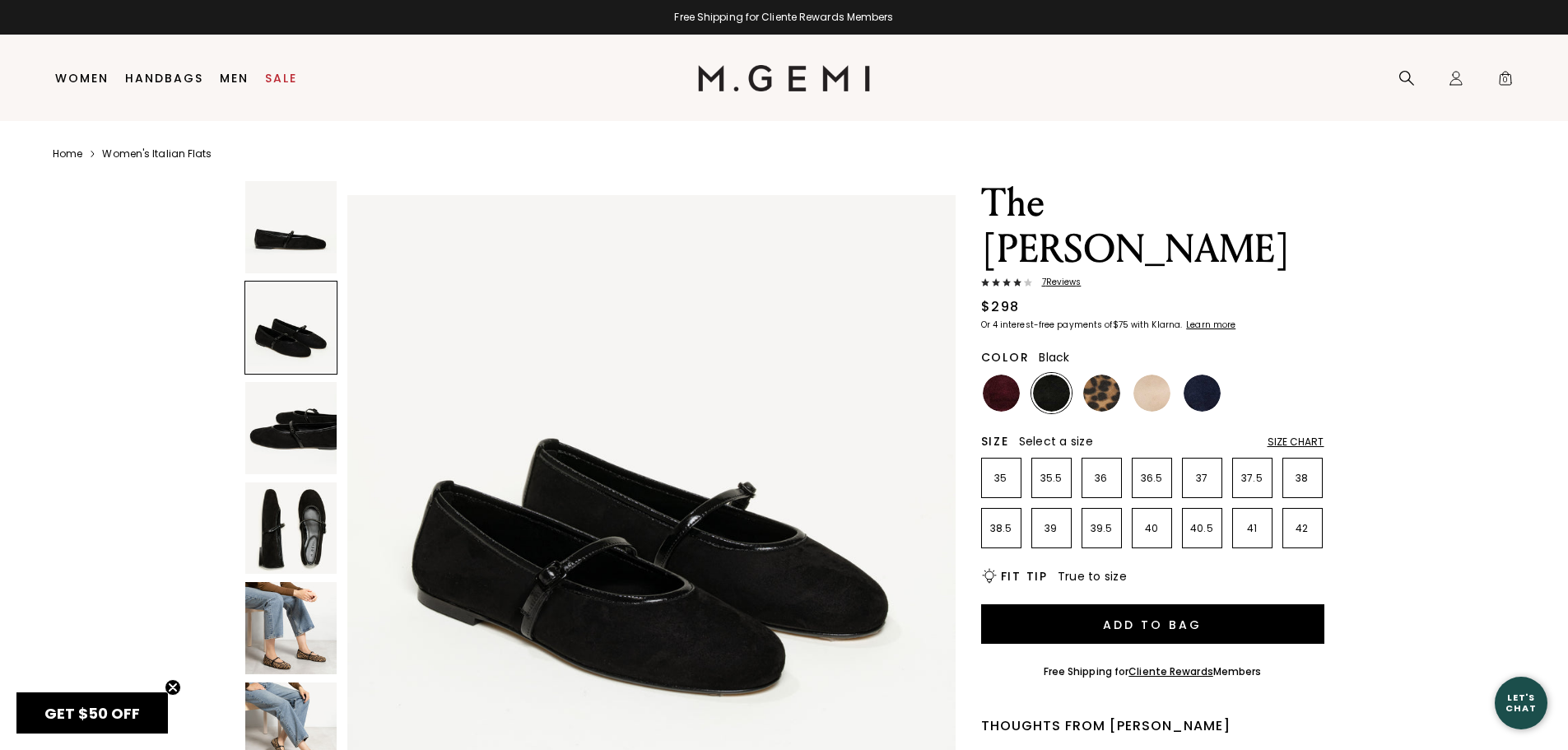
scroll to position [611, 0]
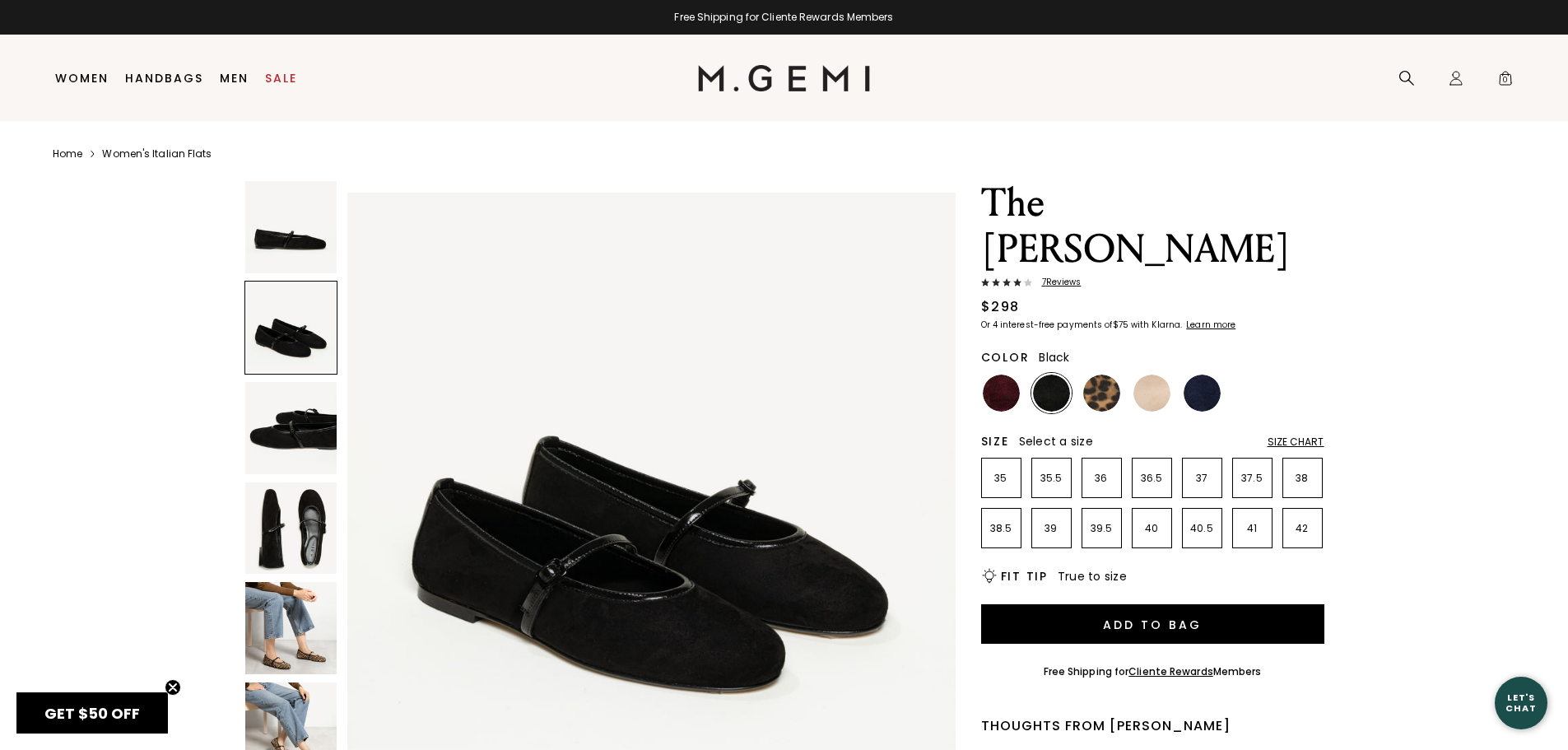
click at [290, 422] on img at bounding box center [290, 427] width 92 height 92
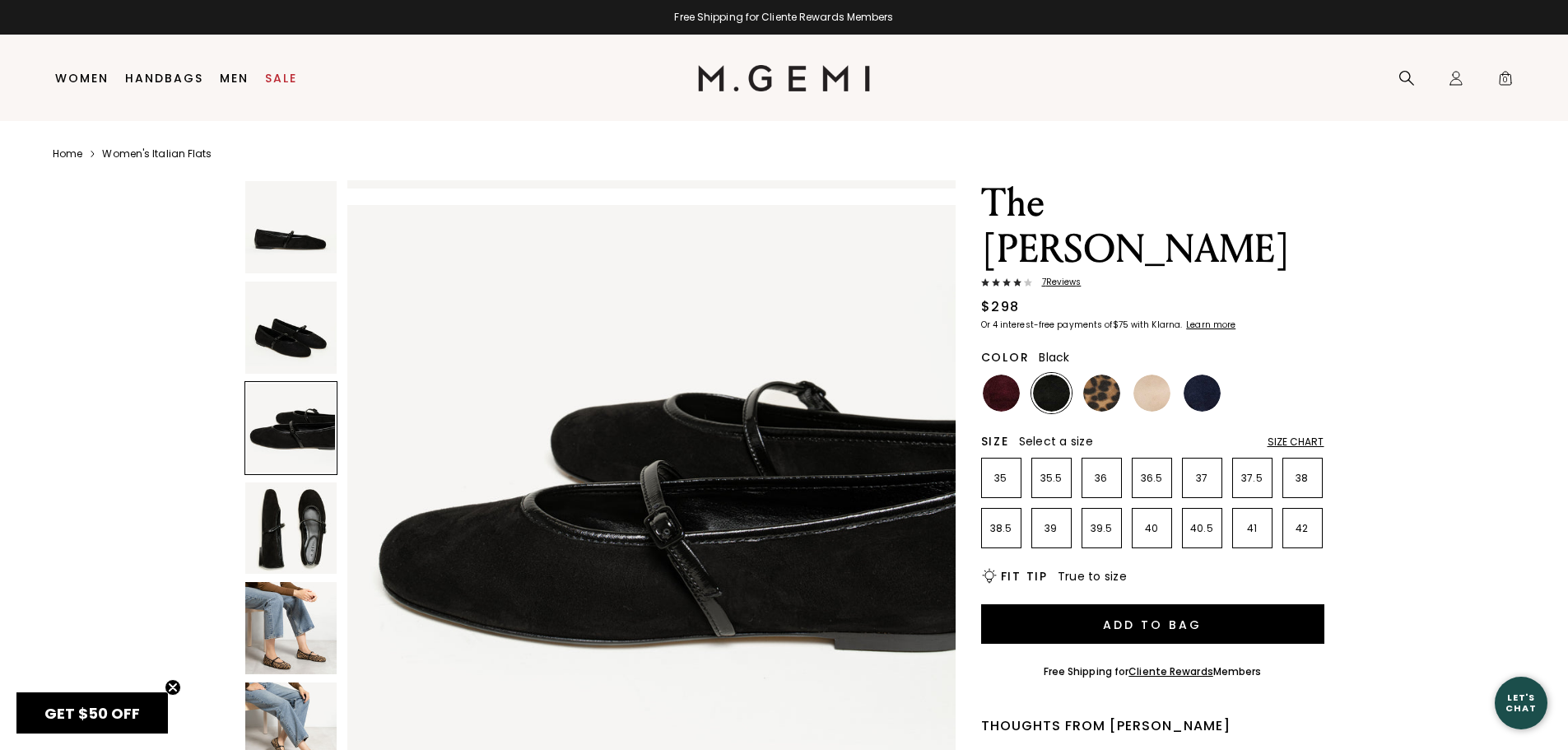
click at [293, 518] on img at bounding box center [290, 528] width 92 height 92
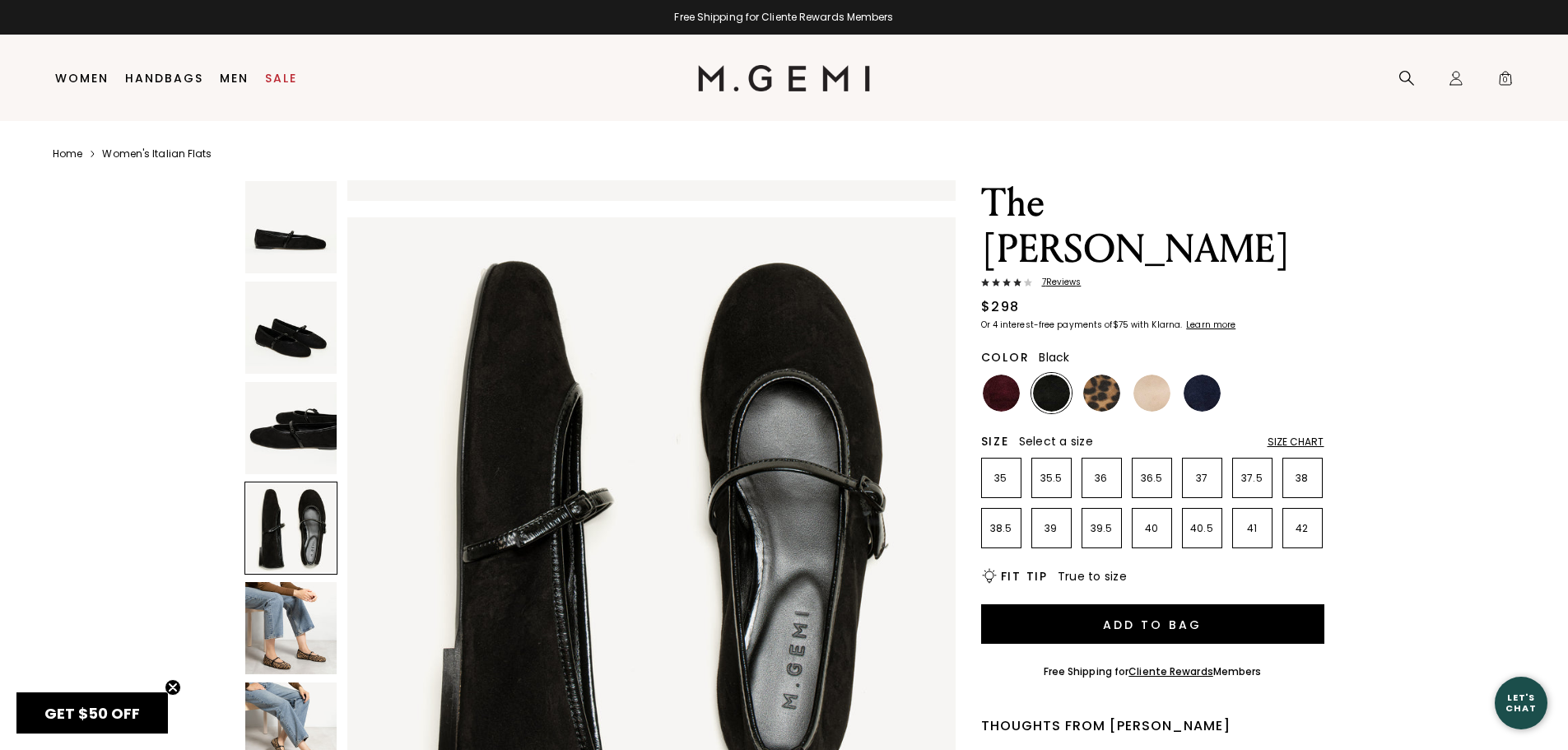
click at [297, 616] on img at bounding box center [290, 628] width 92 height 92
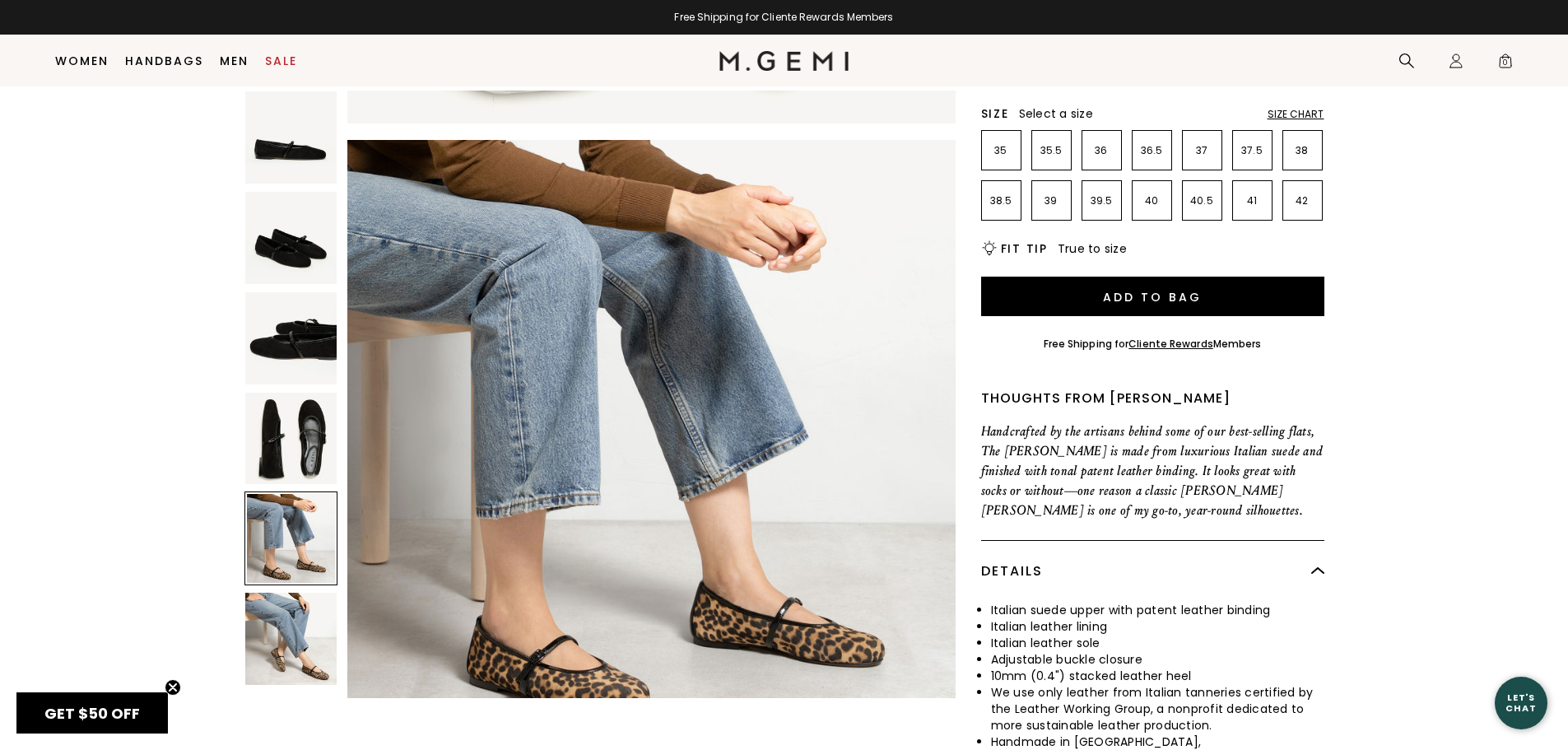
scroll to position [294, 0]
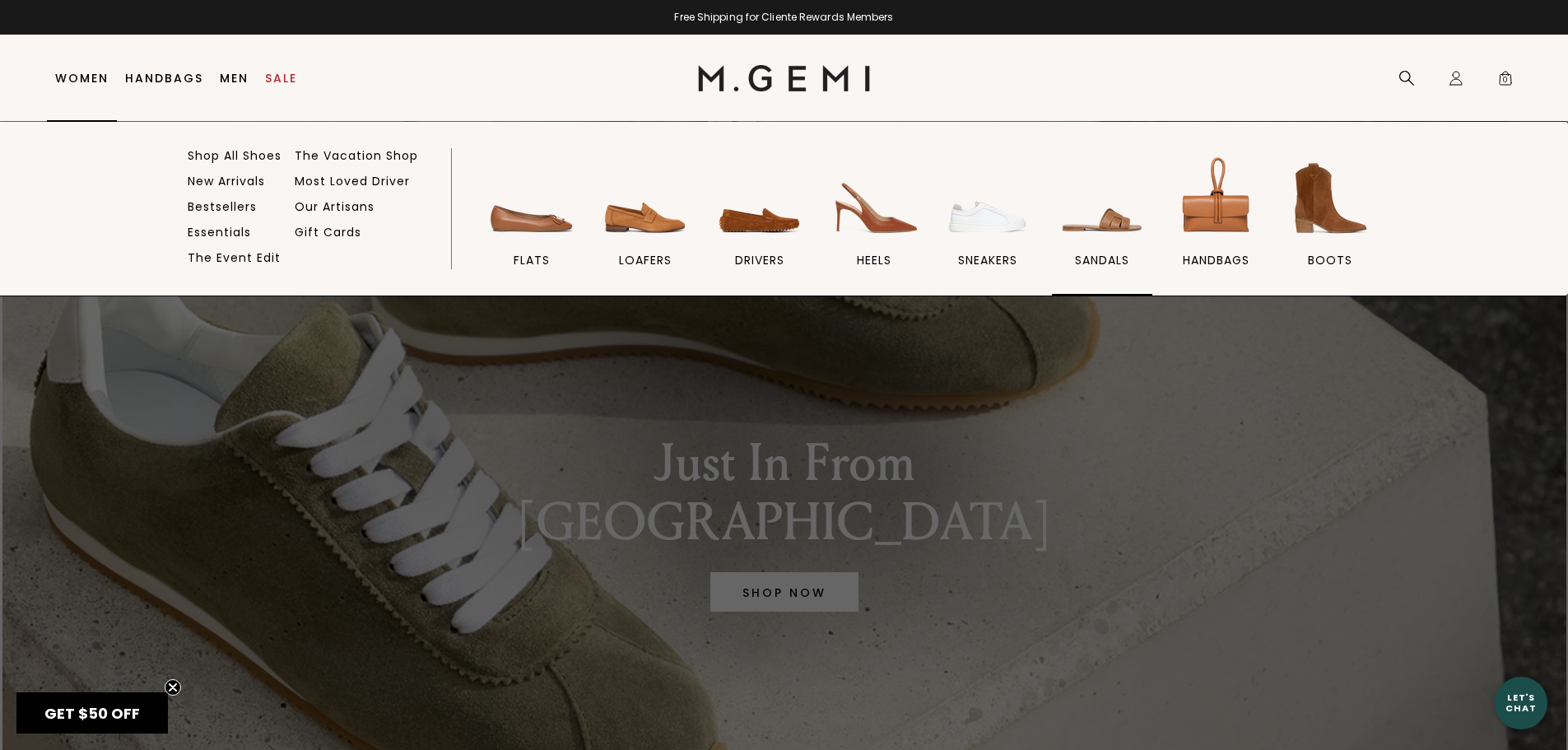
click at [1100, 237] on img at bounding box center [1101, 197] width 92 height 92
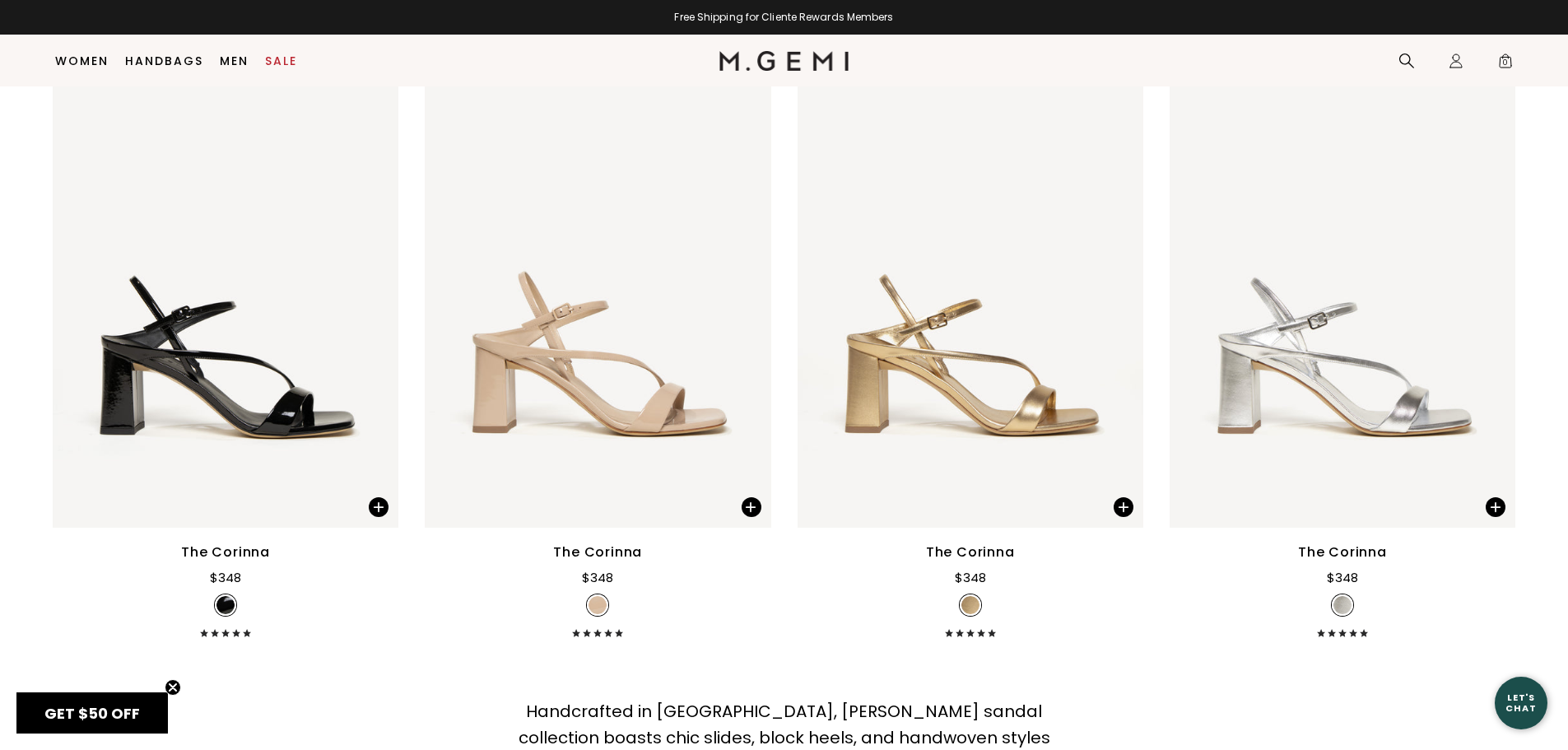
scroll to position [8115, 0]
